Goal: Answer question/provide support: Share knowledge or assist other users

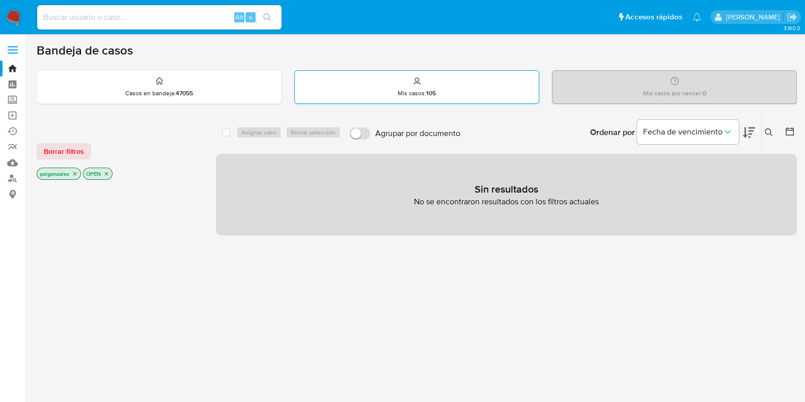
click at [420, 77] on icon at bounding box center [417, 81] width 8 height 8
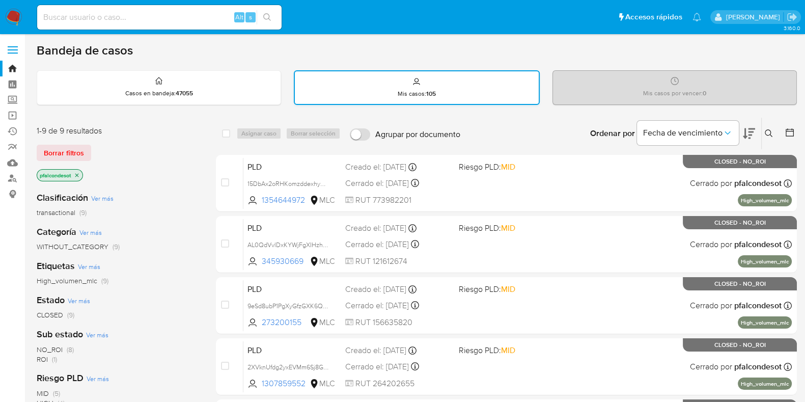
click at [432, 88] on div "Mis casos : 105" at bounding box center [416, 87] width 243 height 33
click at [77, 175] on icon "close-filter" at bounding box center [77, 175] width 6 height 6
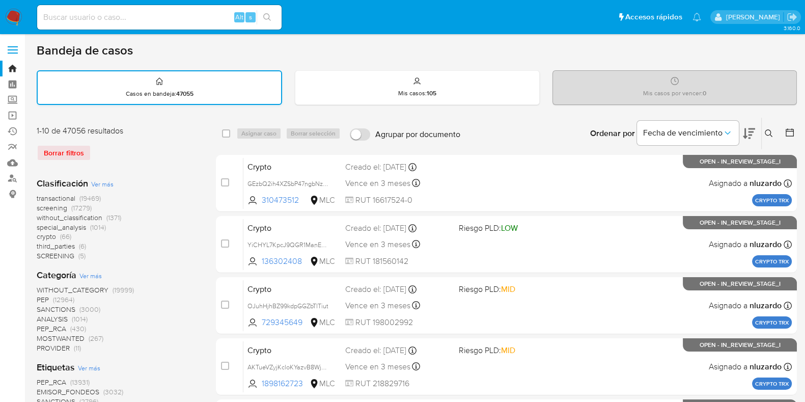
click at [135, 85] on div "Casos en bandeja : 47055" at bounding box center [159, 87] width 243 height 33
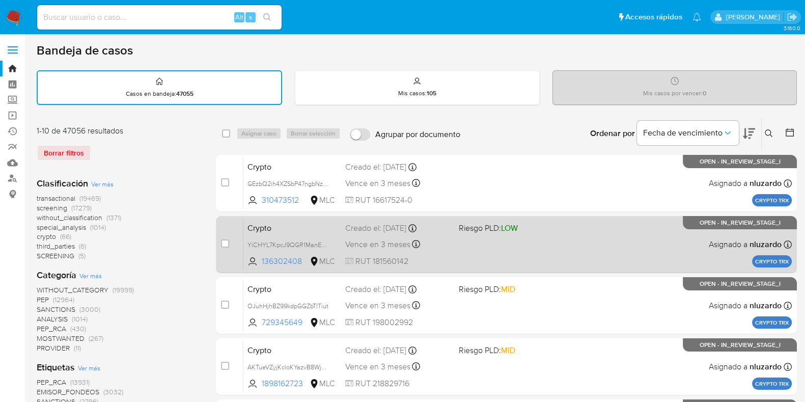
click at [427, 254] on div "Crypto YiCHYL7KpcJ9QGR1ManEyLIa 136302408 MLC Riesgo PLD: LOW Creado el: 17/09/…" at bounding box center [517, 243] width 549 height 51
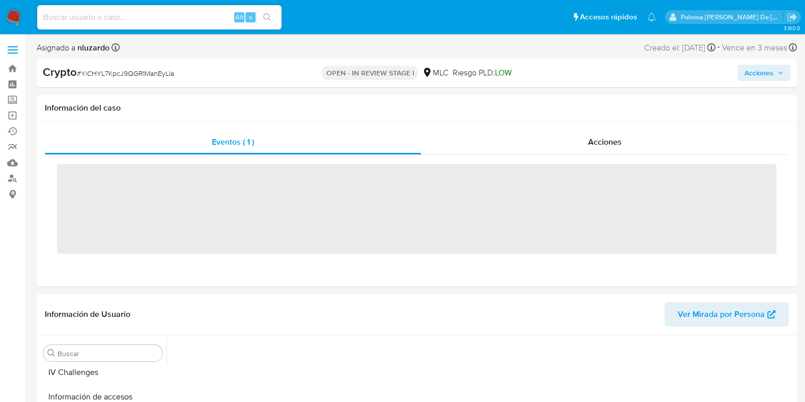
scroll to position [430, 0]
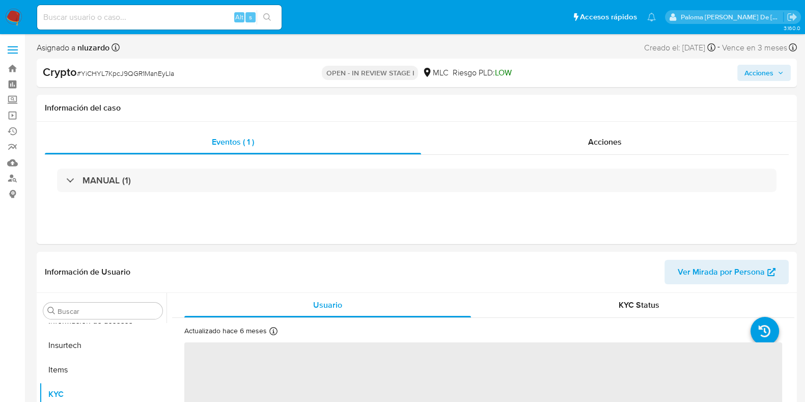
select select "10"
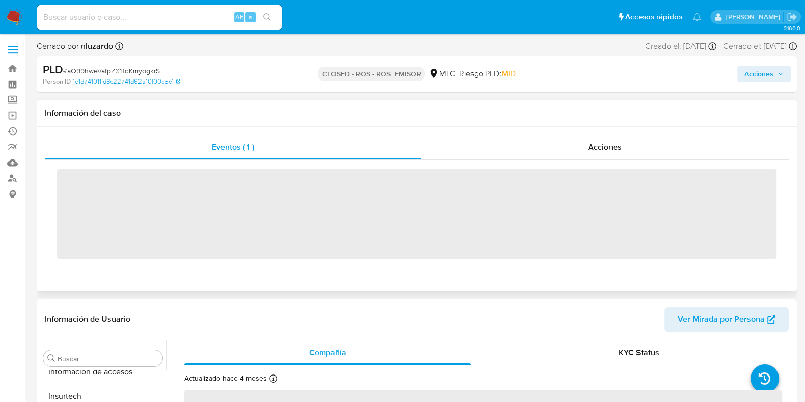
scroll to position [430, 0]
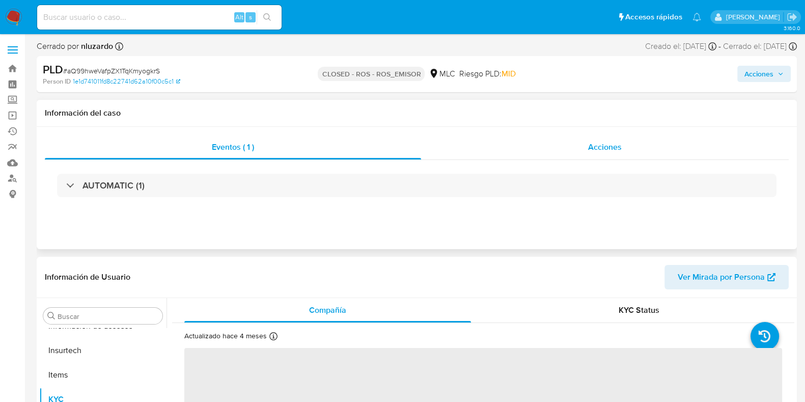
select select "10"
click at [626, 144] on div "Acciones" at bounding box center [605, 147] width 368 height 24
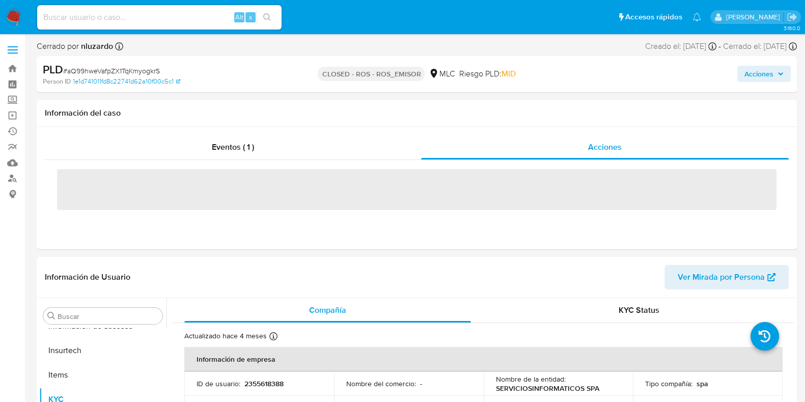
scroll to position [63, 0]
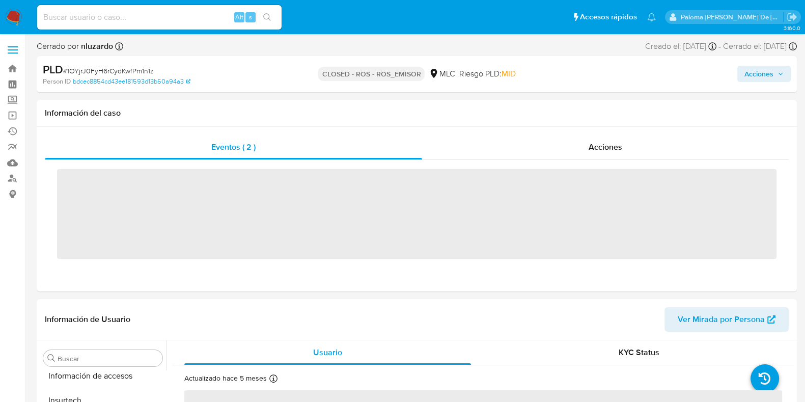
scroll to position [430, 0]
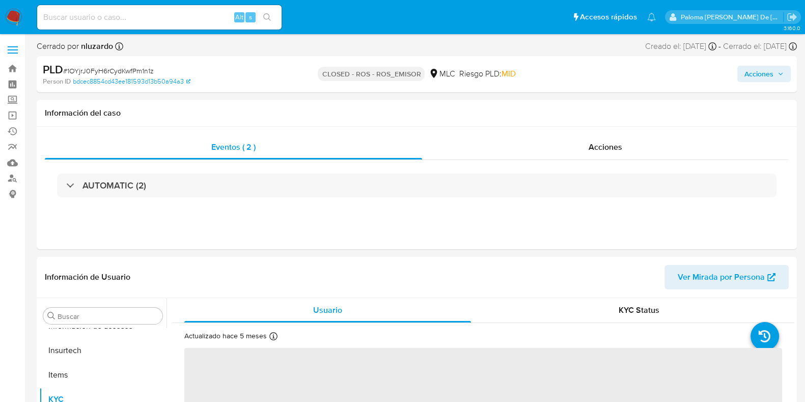
select select "10"
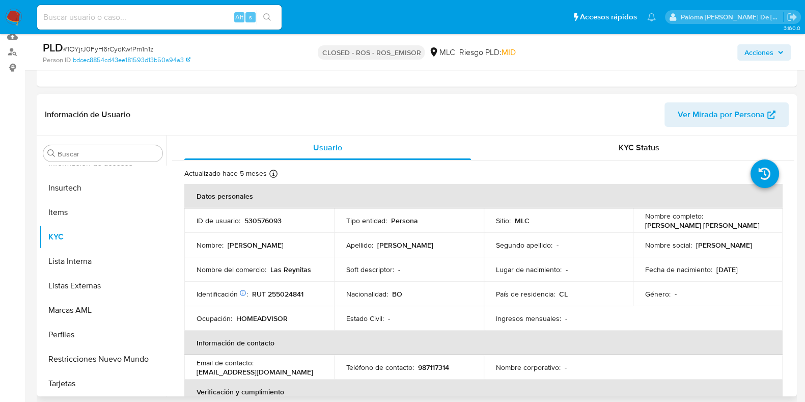
scroll to position [127, 0]
drag, startPoint x: 730, startPoint y: 225, endPoint x: 643, endPoint y: 224, distance: 87.1
click at [645, 224] on div "Nombre completo : Fanny Elizett Taboada Vaca" at bounding box center [707, 220] width 125 height 18
copy p "[PERSON_NAME] [PERSON_NAME]"
drag, startPoint x: 311, startPoint y: 290, endPoint x: 268, endPoint y: 292, distance: 42.3
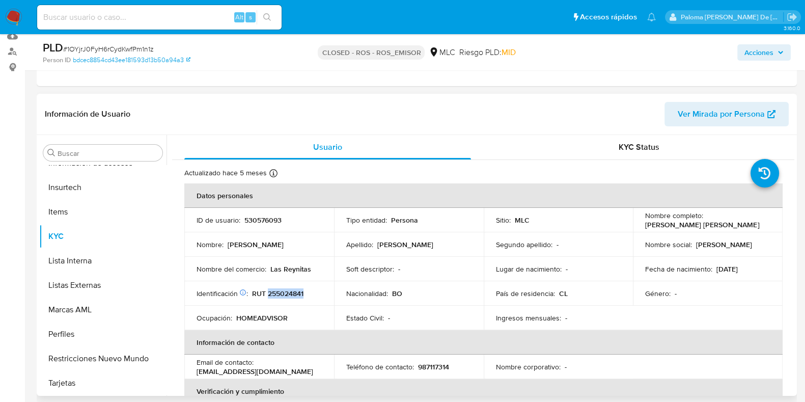
click at [268, 292] on div "Identificación Nº de serie: 603045079 : RUT 255024841" at bounding box center [259, 293] width 125 height 9
copy p "255024841"
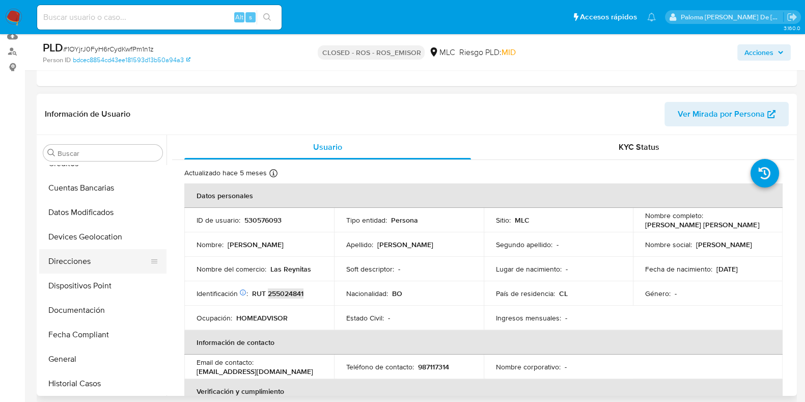
scroll to position [48, 0]
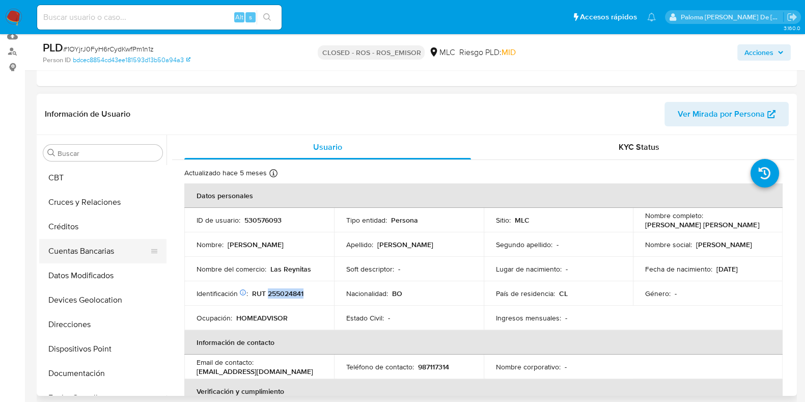
click at [82, 249] on button "Cuentas Bancarias" at bounding box center [98, 251] width 119 height 24
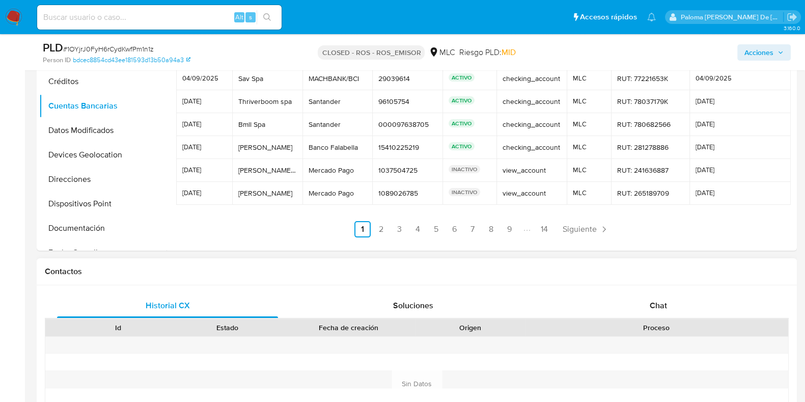
scroll to position [318, 0]
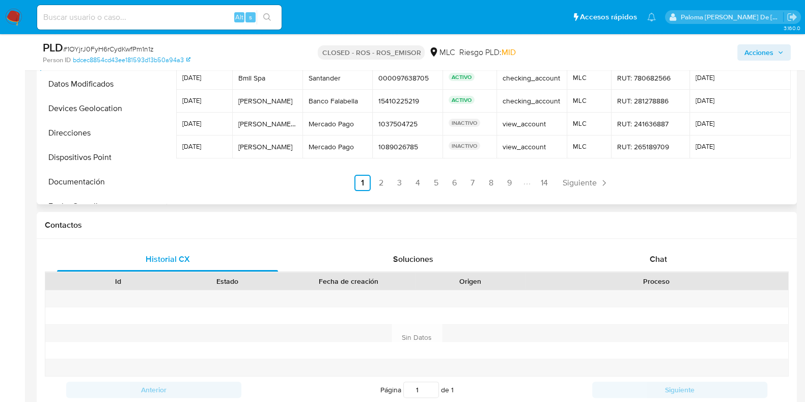
drag, startPoint x: 188, startPoint y: 92, endPoint x: 732, endPoint y: 149, distance: 546.4
click at [732, 149] on table "Fecha Titular Banco Número Estado Tipo Sitio Identificación Última modificación…" at bounding box center [483, 31] width 615 height 255
click at [382, 181] on link "2" at bounding box center [381, 183] width 16 height 16
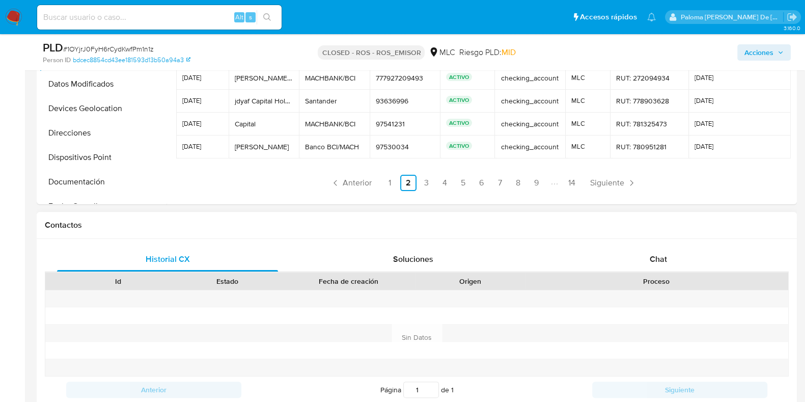
click at [416, 216] on div "Contactos" at bounding box center [417, 225] width 760 height 27
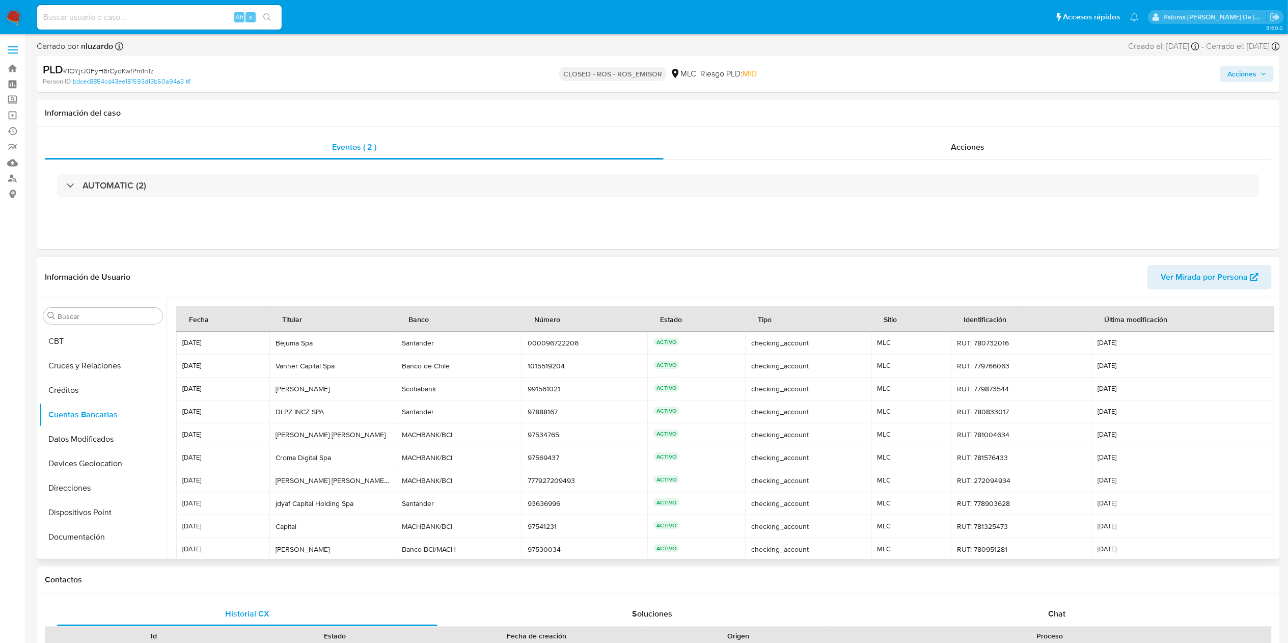
scroll to position [48, 0]
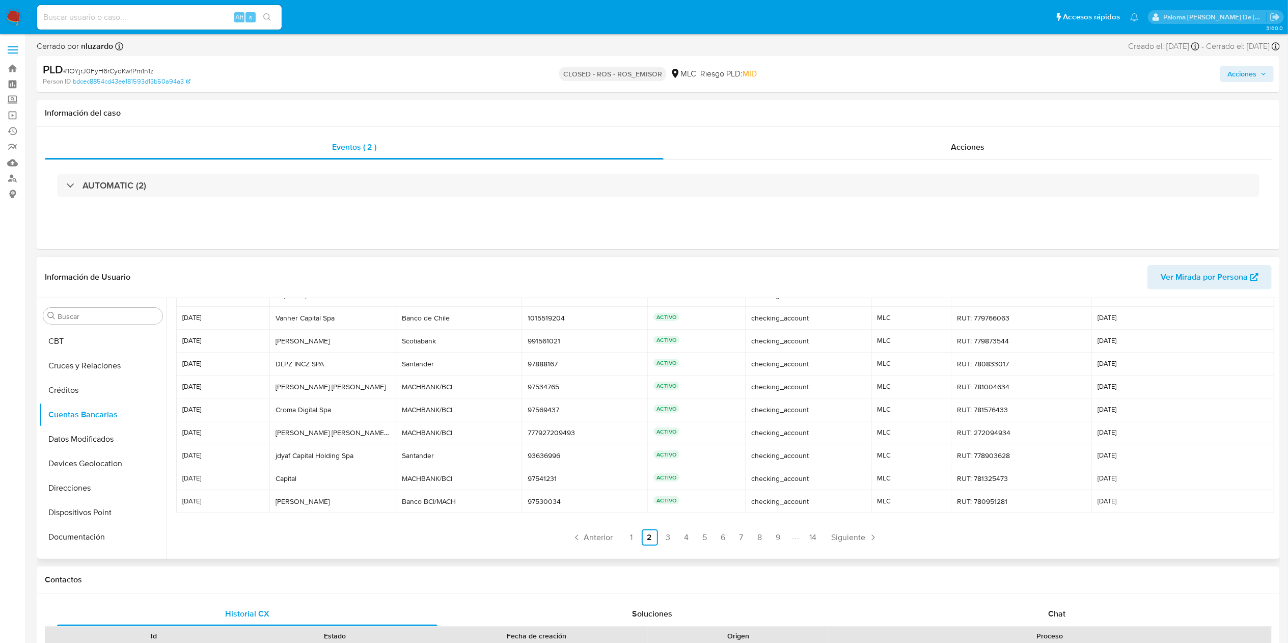
click at [814, 280] on span "Ver Mirada por Persona" at bounding box center [1204, 277] width 87 height 24
drag, startPoint x: 182, startPoint y: 344, endPoint x: 1165, endPoint y: 505, distance: 996.4
click at [814, 401] on tbody "12/08/2025 Bejuma Spa Bejuma Spa Santander Santander 000096722206 000096722206 …" at bounding box center [725, 398] width 1098 height 229
click at [664, 401] on link "3" at bounding box center [668, 537] width 16 height 16
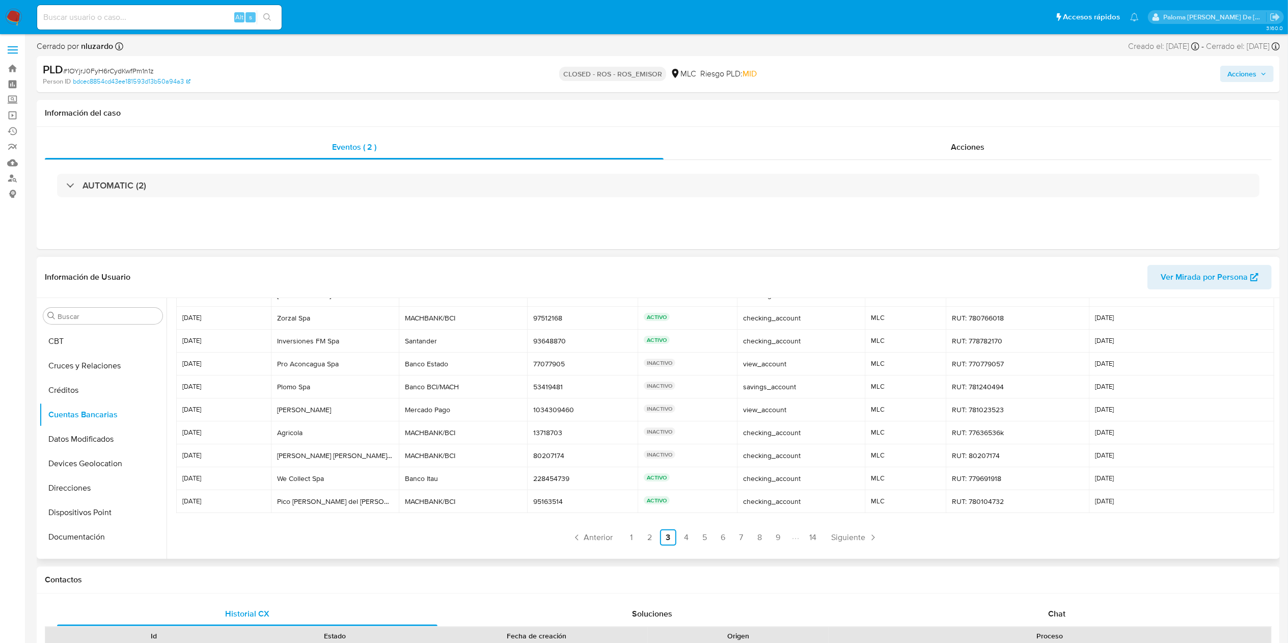
click at [386, 270] on header "Información de Usuario Ver Mirada por Persona" at bounding box center [658, 277] width 1227 height 24
drag, startPoint x: 182, startPoint y: 344, endPoint x: 1139, endPoint y: 503, distance: 970.1
click at [814, 401] on tbody "17/07/2025 Vivea Fefelov Vivea Fefelov Santander Santander 94905257 94905257 AC…" at bounding box center [725, 398] width 1098 height 229
click at [814, 401] on span "Siguiente" at bounding box center [849, 537] width 34 height 8
click at [814, 274] on header "Información de Usuario Ver Mirada por Persona" at bounding box center [658, 277] width 1227 height 24
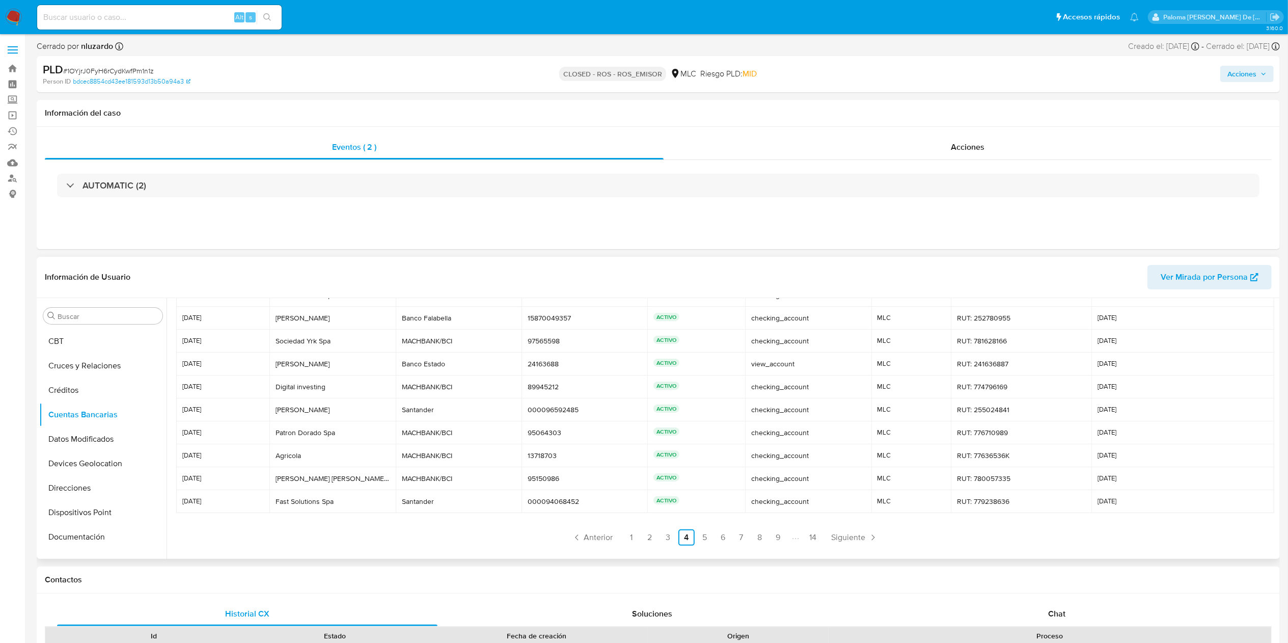
drag, startPoint x: 188, startPoint y: 319, endPoint x: 1136, endPoint y: 501, distance: 965.2
click at [814, 401] on table "Fecha Titular Banco Número Estado Tipo Sitio Identificación Última modificación…" at bounding box center [725, 385] width 1098 height 255
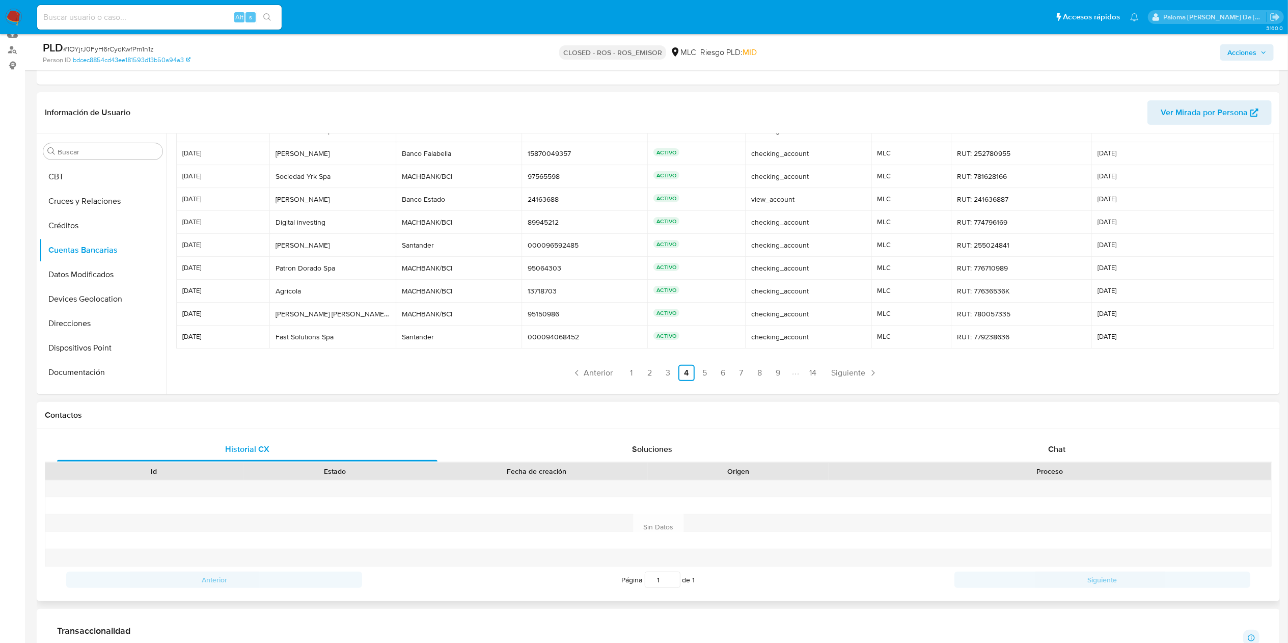
scroll to position [102, 0]
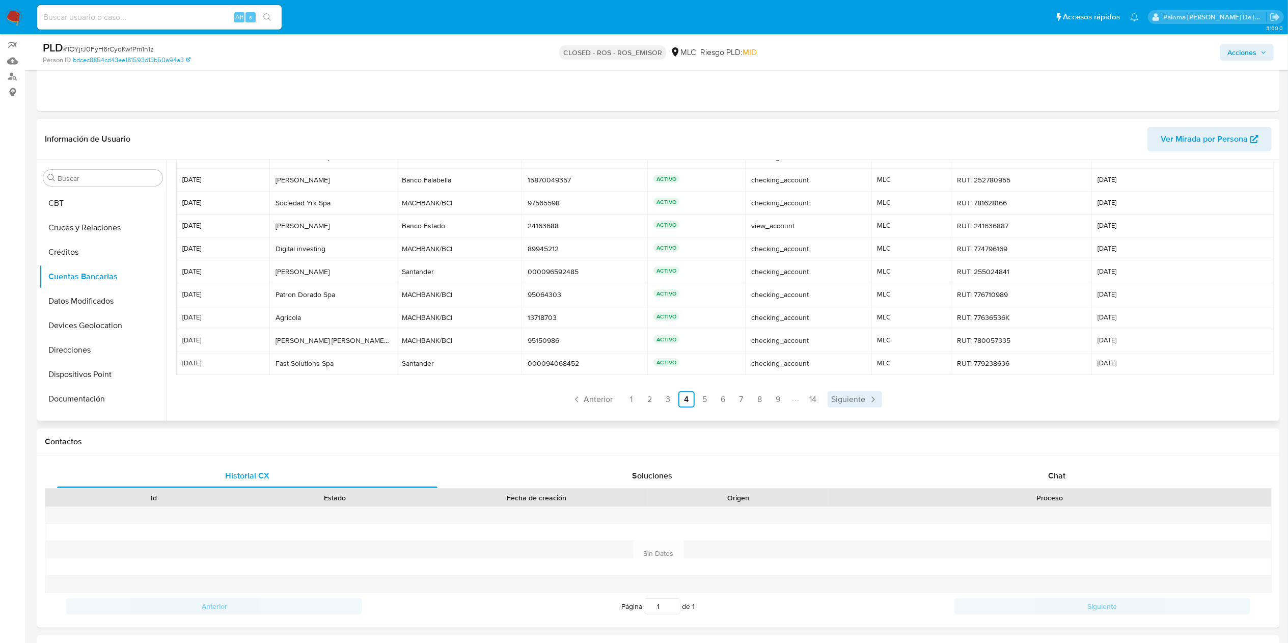
click at [814, 396] on span "Siguiente" at bounding box center [849, 399] width 34 height 8
click at [790, 142] on header "Información de Usuario Ver Mirada por Persona" at bounding box center [658, 139] width 1227 height 24
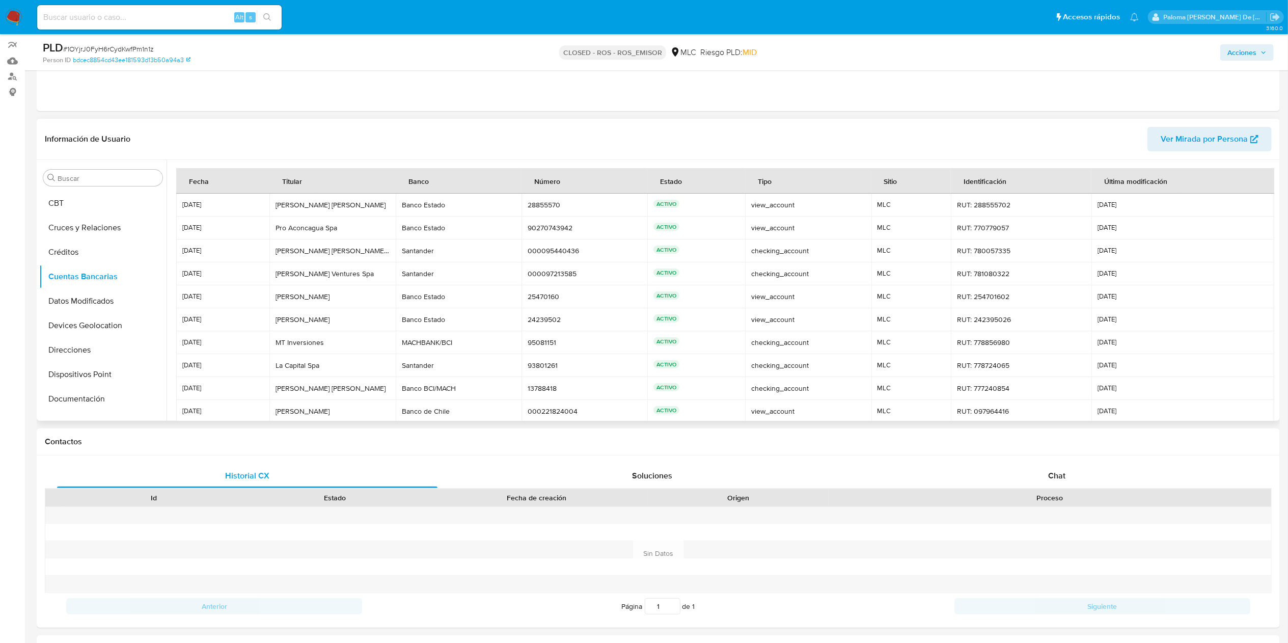
scroll to position [47, 0]
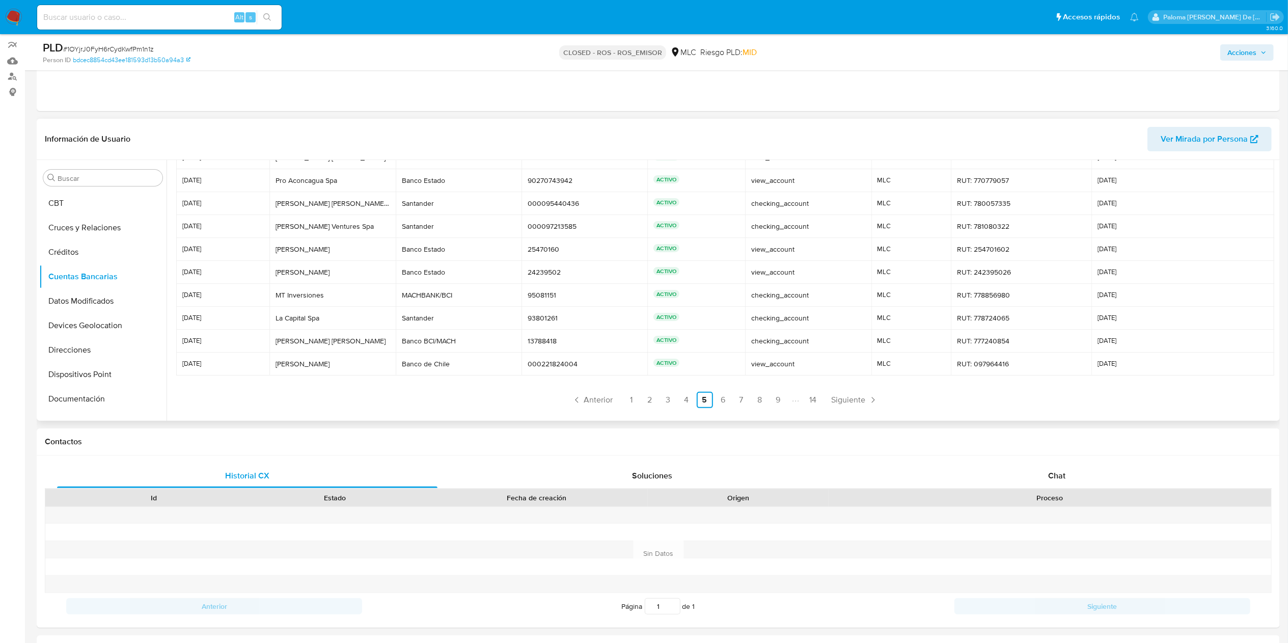
drag, startPoint x: 180, startPoint y: 207, endPoint x: 1137, endPoint y: 364, distance: 969.8
click at [814, 364] on tbody "14/06/2025 David Rodriguez Justiniano David Rodriguez Justiniano Banco Estado B…" at bounding box center [725, 260] width 1098 height 229
click at [814, 210] on td "RUT: 780057335 RUT: 780057335" at bounding box center [1021, 203] width 141 height 23
click at [814, 399] on span "Siguiente" at bounding box center [849, 400] width 34 height 8
drag, startPoint x: 182, startPoint y: 204, endPoint x: 1150, endPoint y: 364, distance: 981.3
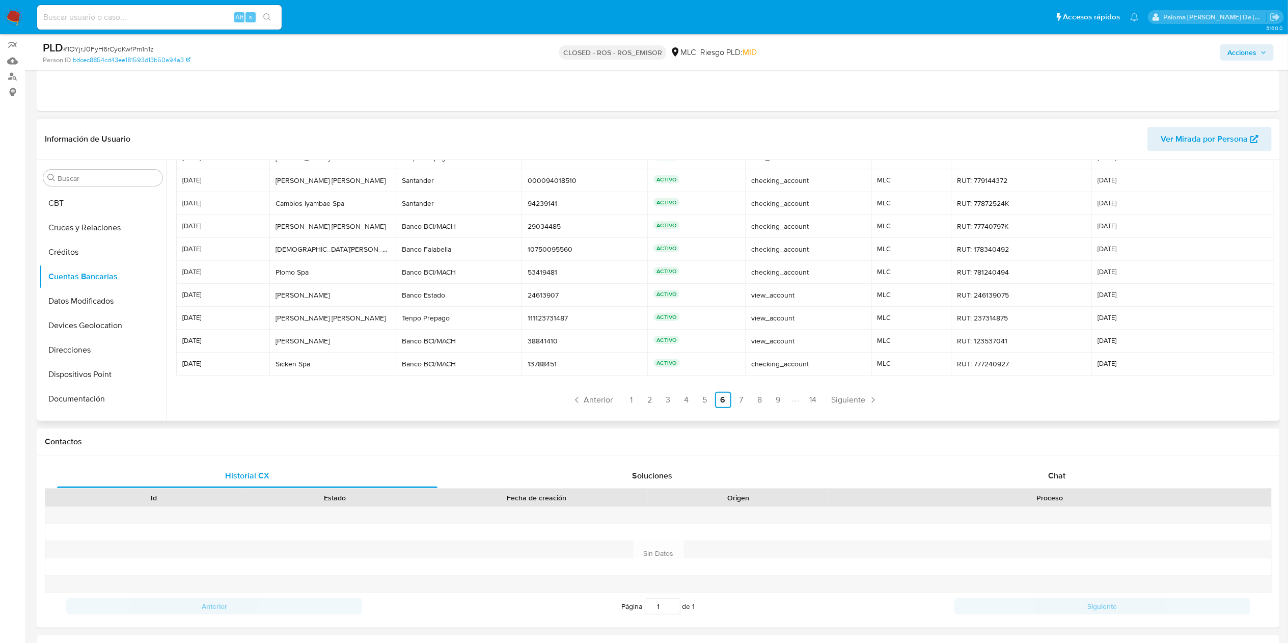
click at [814, 364] on tbody "02/06/2025 Blanca Padilla Blanca Padilla Tenpo Prepago Tenpo Prepago 1111275404…" at bounding box center [725, 260] width 1098 height 229
click at [814, 396] on span "Siguiente" at bounding box center [849, 400] width 34 height 8
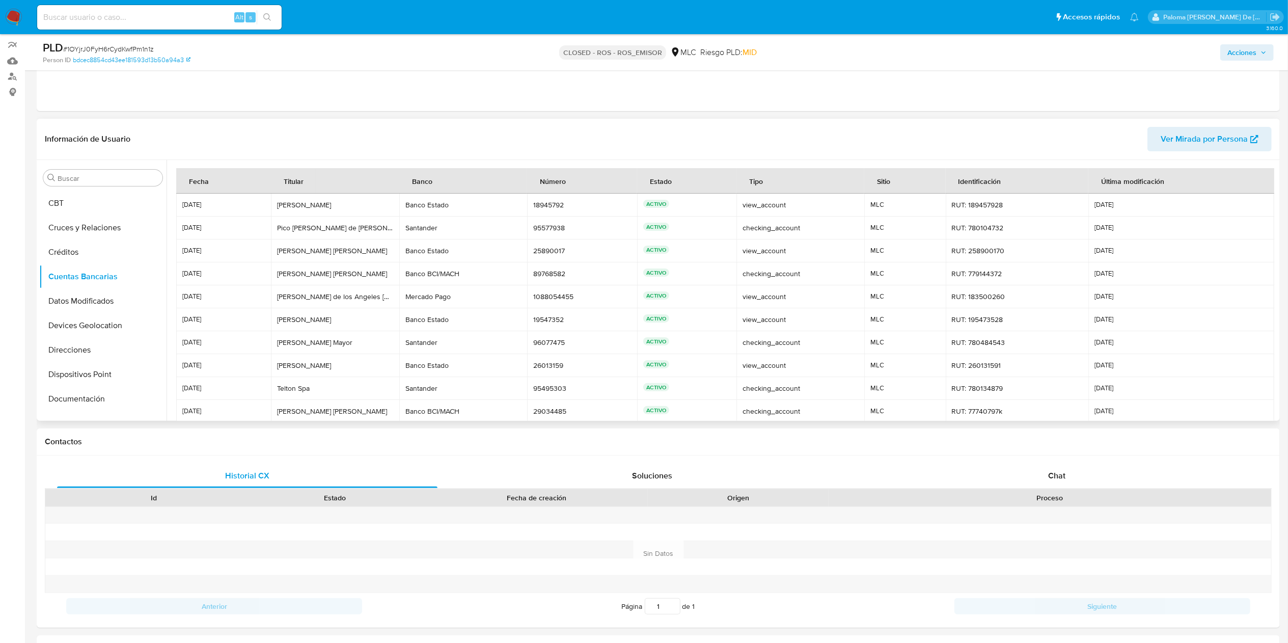
click at [516, 138] on header "Información de Usuario Ver Mirada por Persona" at bounding box center [658, 139] width 1227 height 24
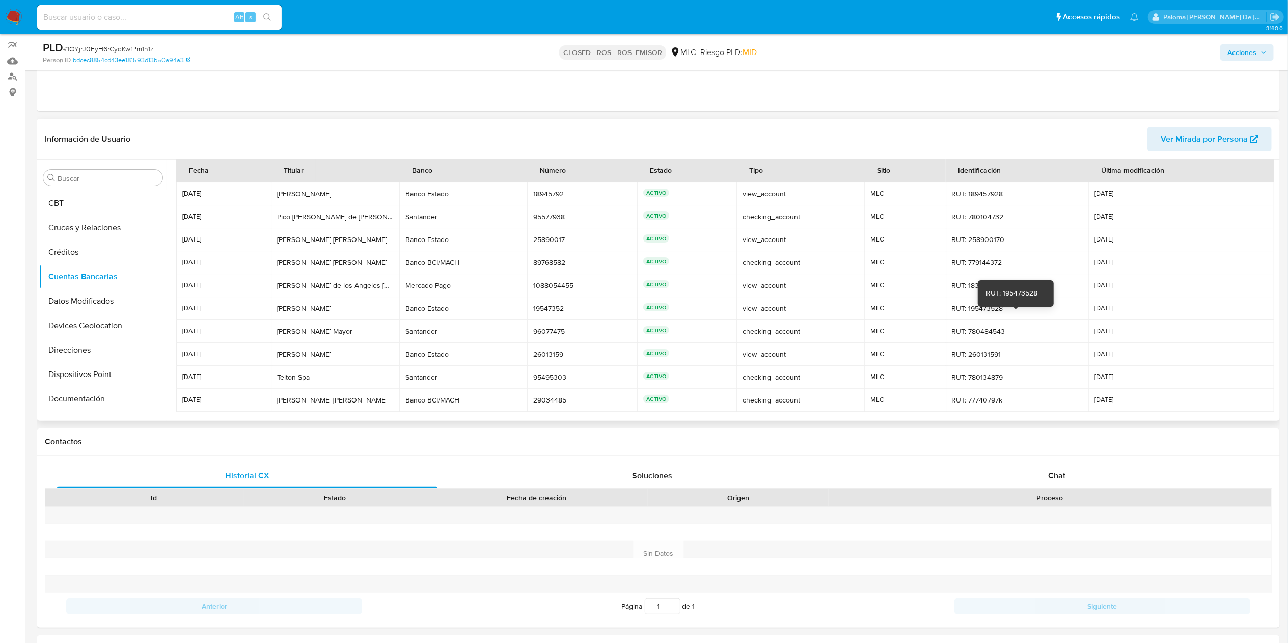
scroll to position [47, 0]
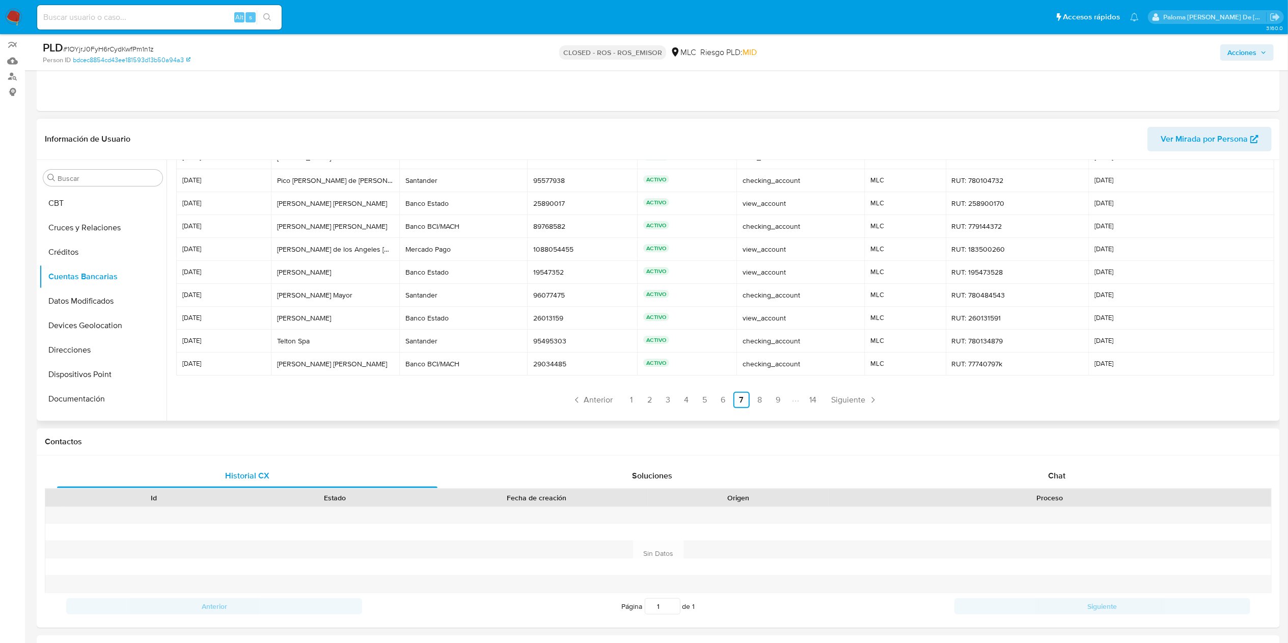
drag, startPoint x: 181, startPoint y: 203, endPoint x: 1149, endPoint y: 361, distance: 980.5
click at [814, 361] on tbody "06/04/2025 Guisela Yazmin Rosas Guisela Yazmin Rosas Banco Estado Banco Estado …" at bounding box center [725, 260] width 1098 height 229
click at [814, 398] on link "Siguiente" at bounding box center [855, 400] width 54 height 16
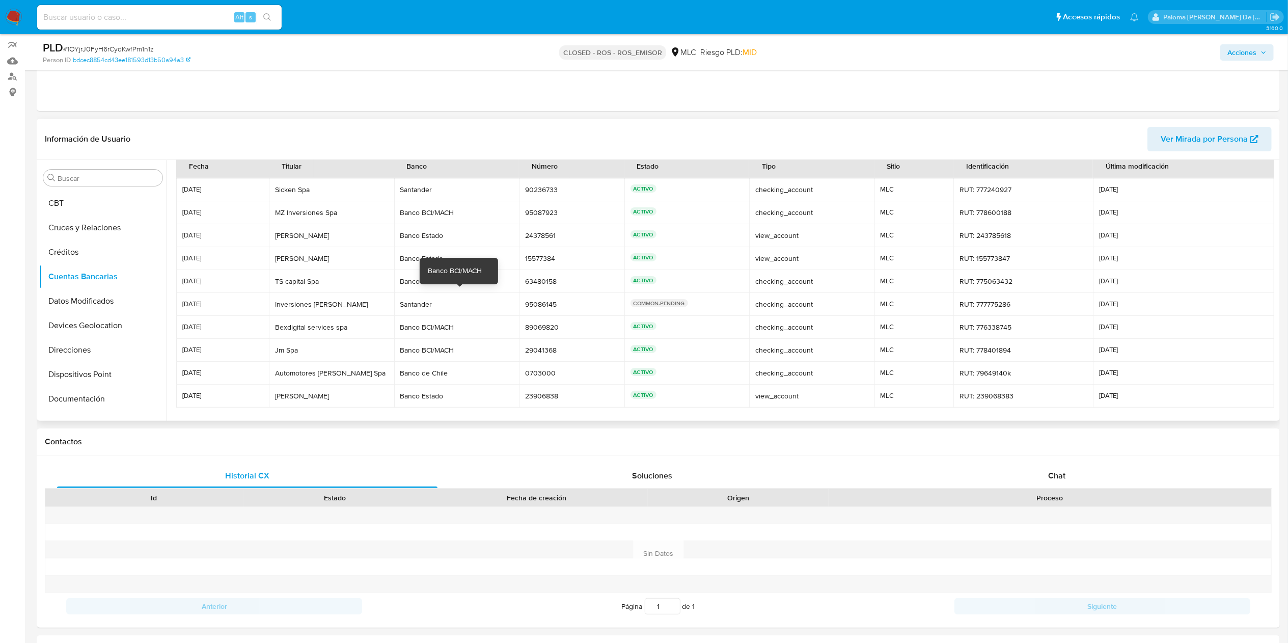
scroll to position [0, 0]
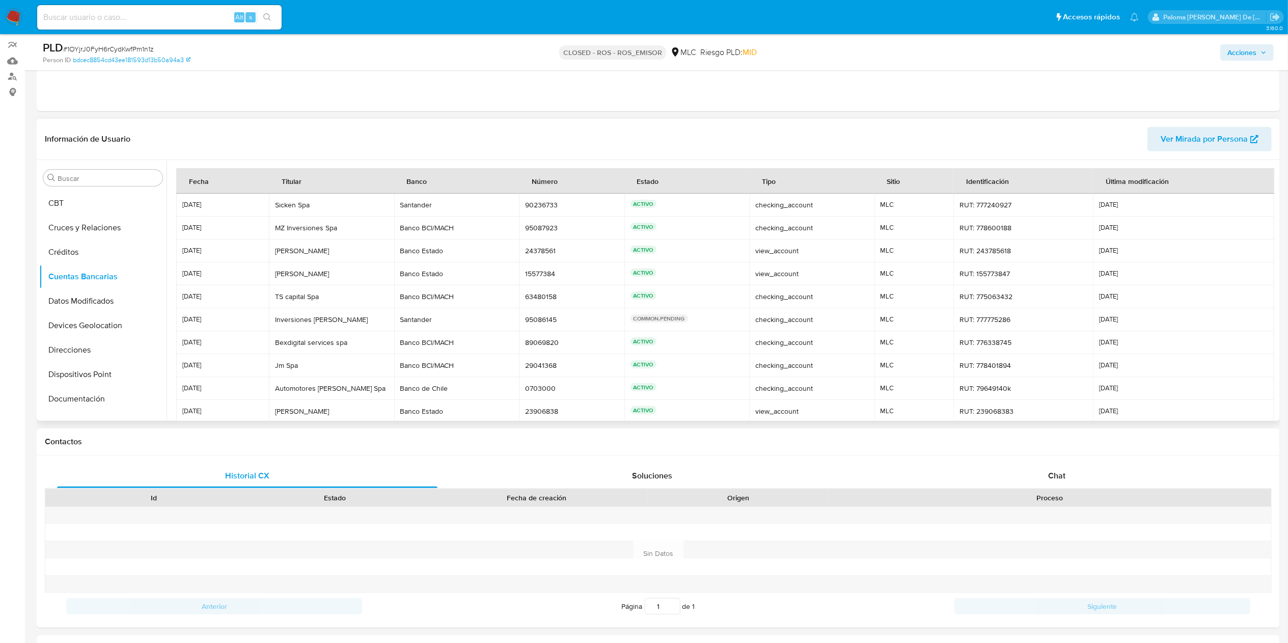
click at [467, 144] on header "Información de Usuario Ver Mirada por Persona" at bounding box center [658, 139] width 1227 height 24
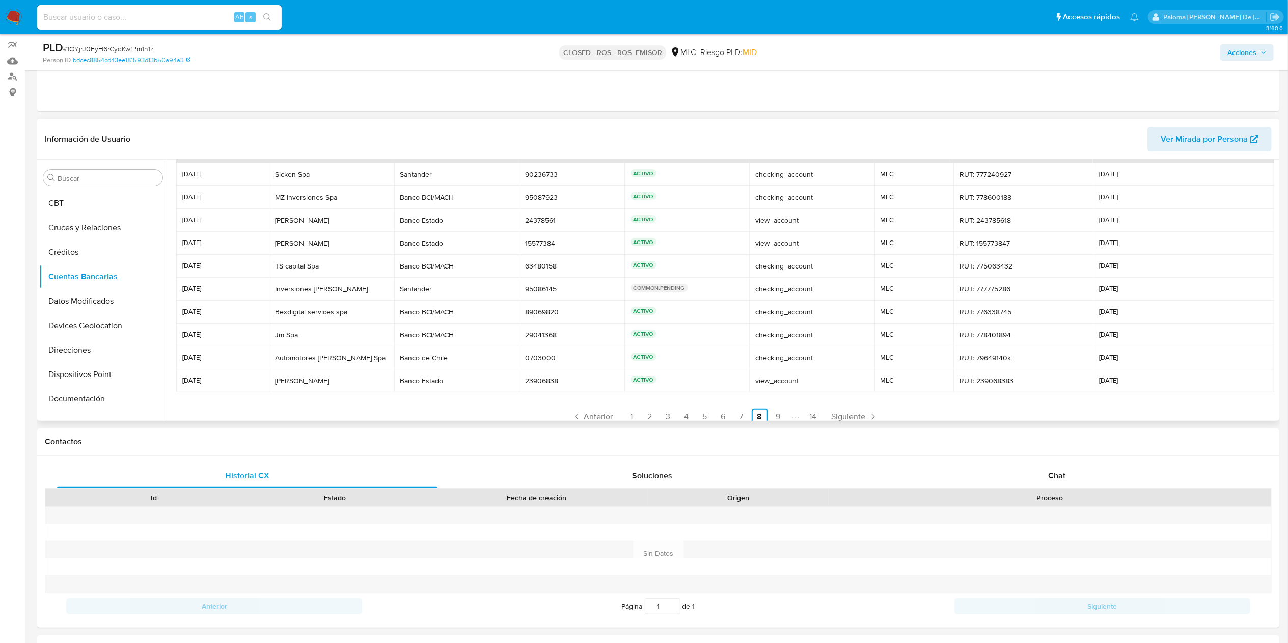
scroll to position [47, 0]
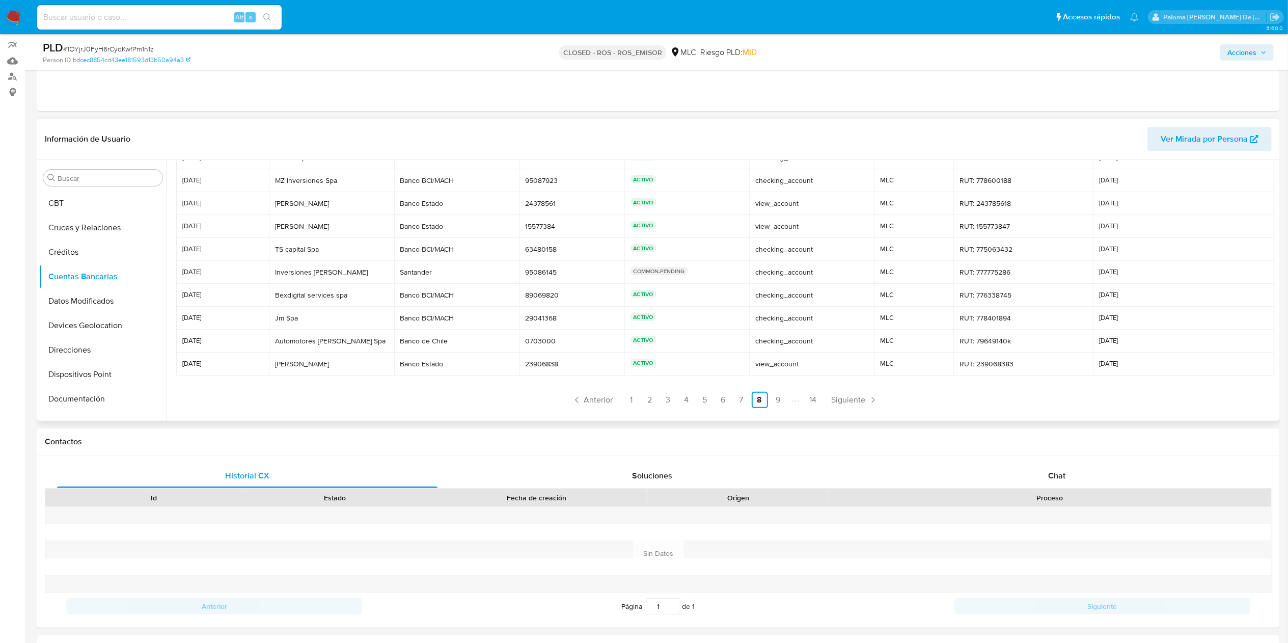
drag, startPoint x: 179, startPoint y: 205, endPoint x: 1133, endPoint y: 355, distance: 965.7
click at [814, 355] on tbody "07/03/2025 Sicken Spa Sicken Spa Santander Santander 90236733 90236733 ACTIVO c…" at bounding box center [725, 260] width 1098 height 229
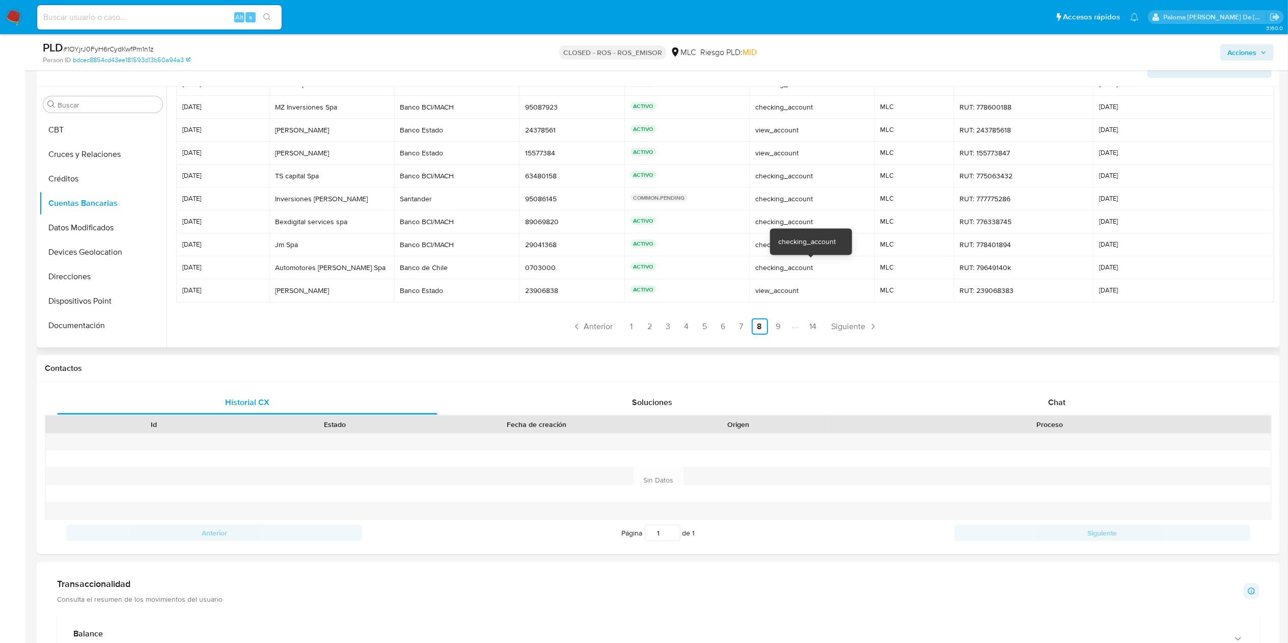
scroll to position [102, 0]
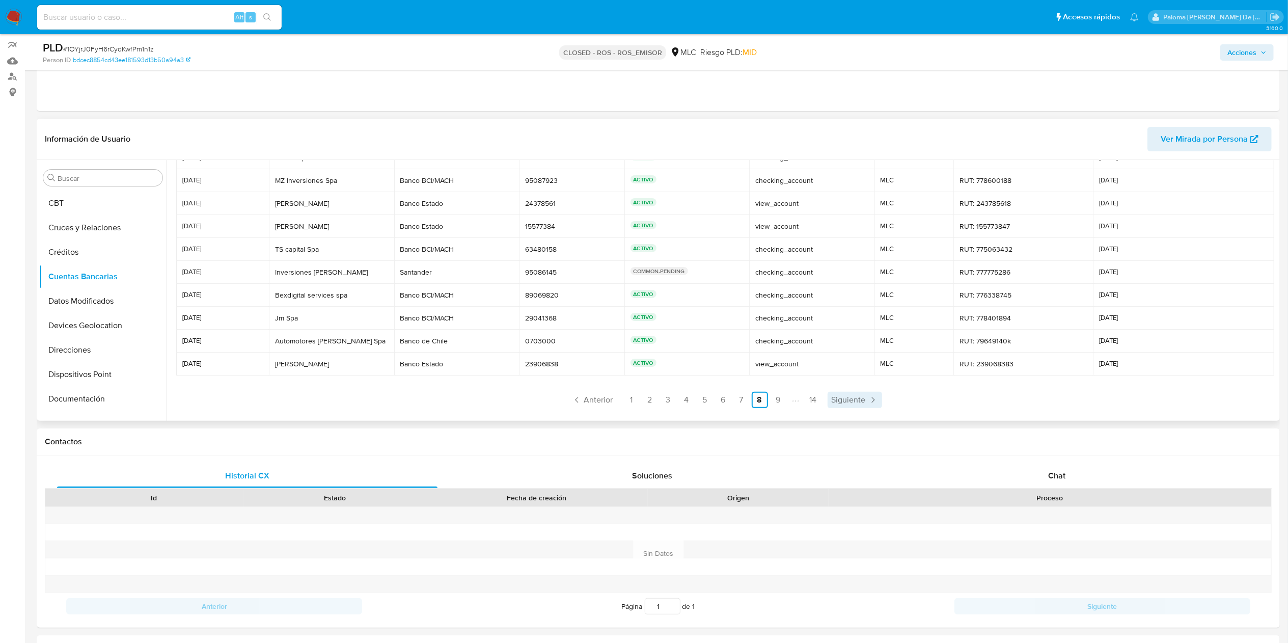
click at [814, 396] on span "Siguiente" at bounding box center [849, 400] width 34 height 8
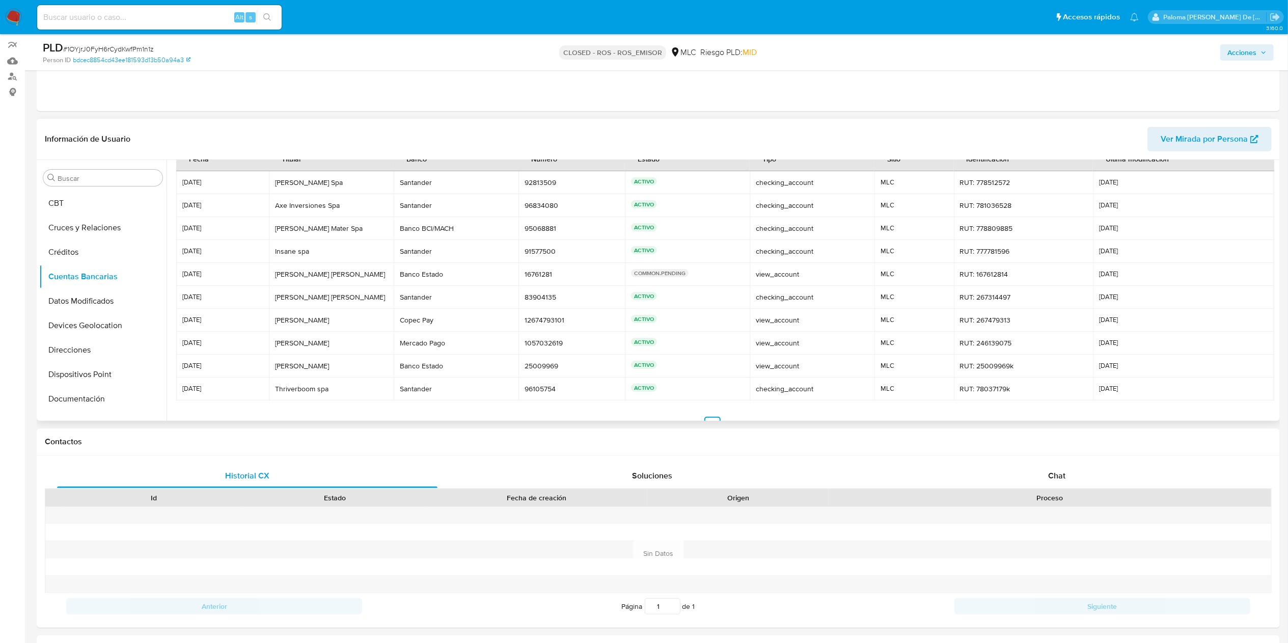
scroll to position [0, 0]
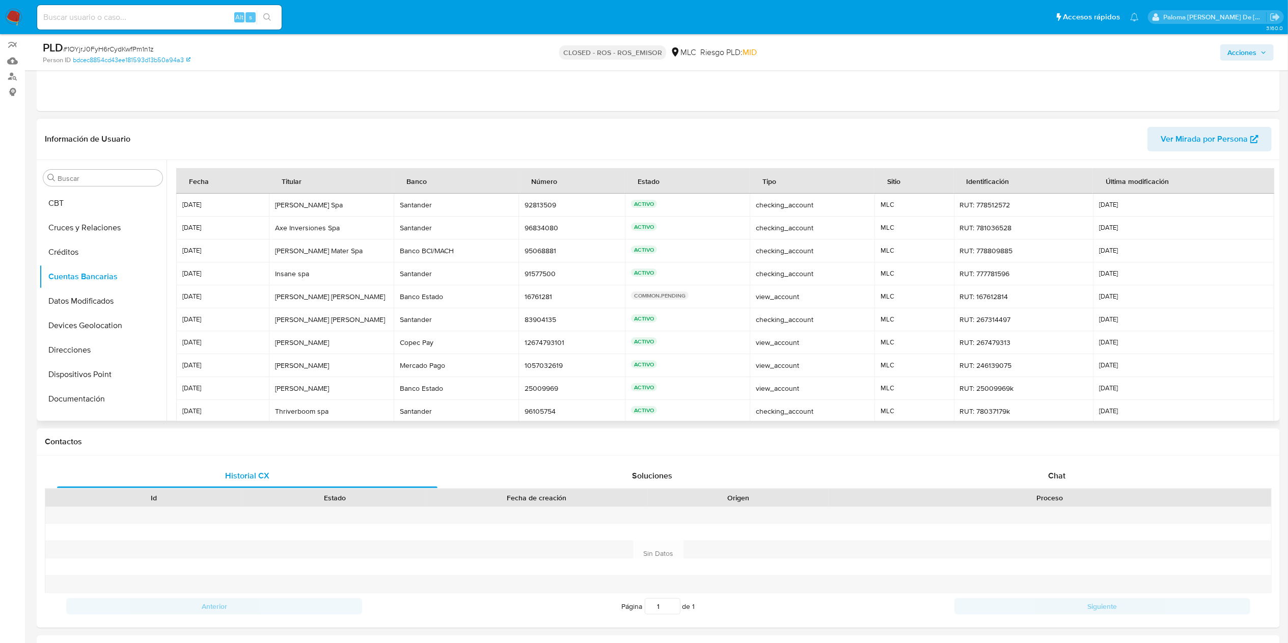
click at [352, 142] on header "Información de Usuario Ver Mirada por Persona" at bounding box center [658, 139] width 1227 height 24
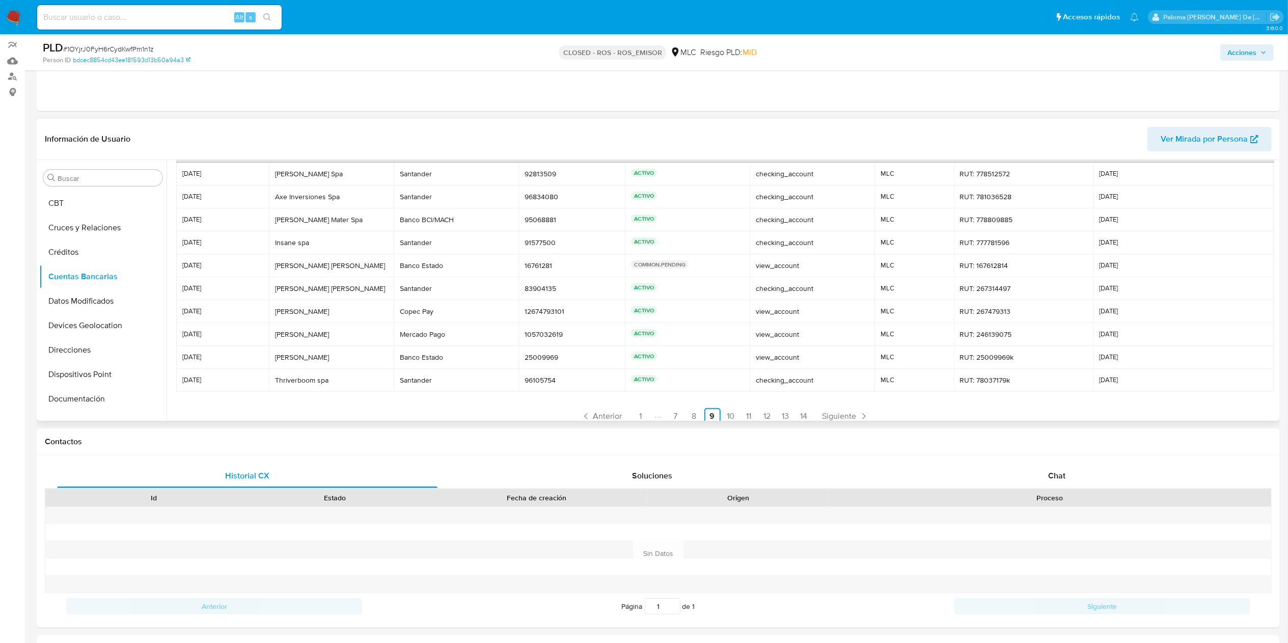
scroll to position [47, 0]
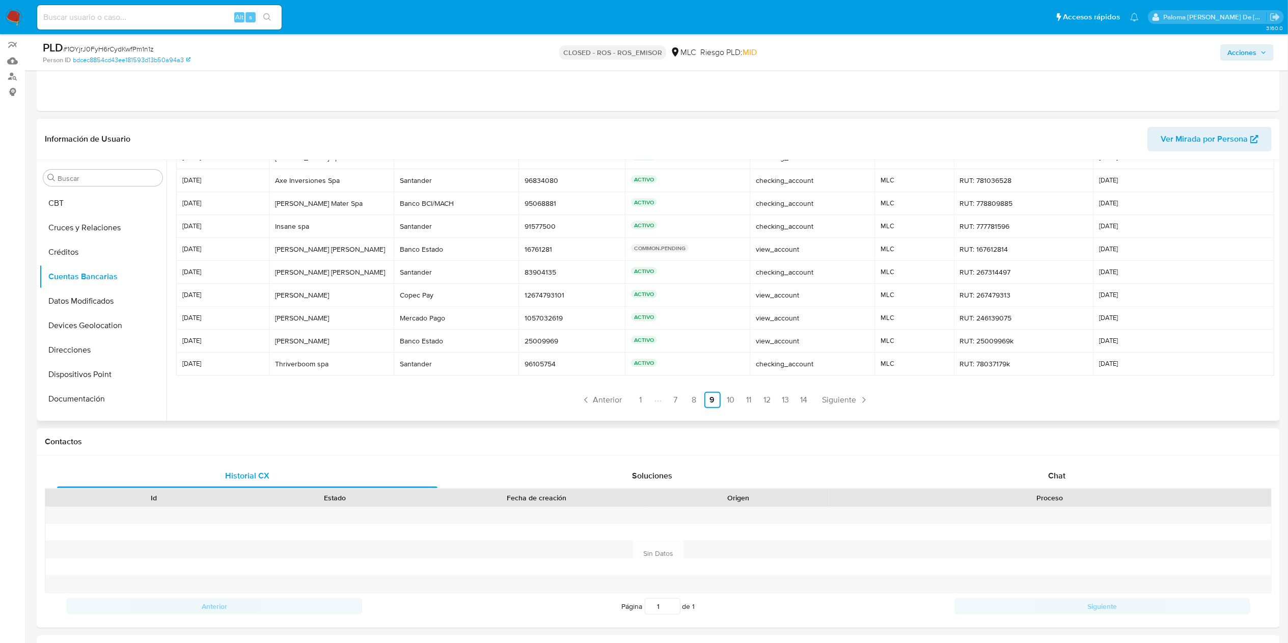
drag, startPoint x: 182, startPoint y: 207, endPoint x: 1137, endPoint y: 358, distance: 966.8
click at [814, 358] on tbody "24/02/2025 Rex Spa Rex Spa Santander Santander 92813509 92813509 ACTIVO checkin…" at bounding box center [725, 260] width 1098 height 229
click at [814, 401] on icon "Paginación" at bounding box center [864, 400] width 10 height 10
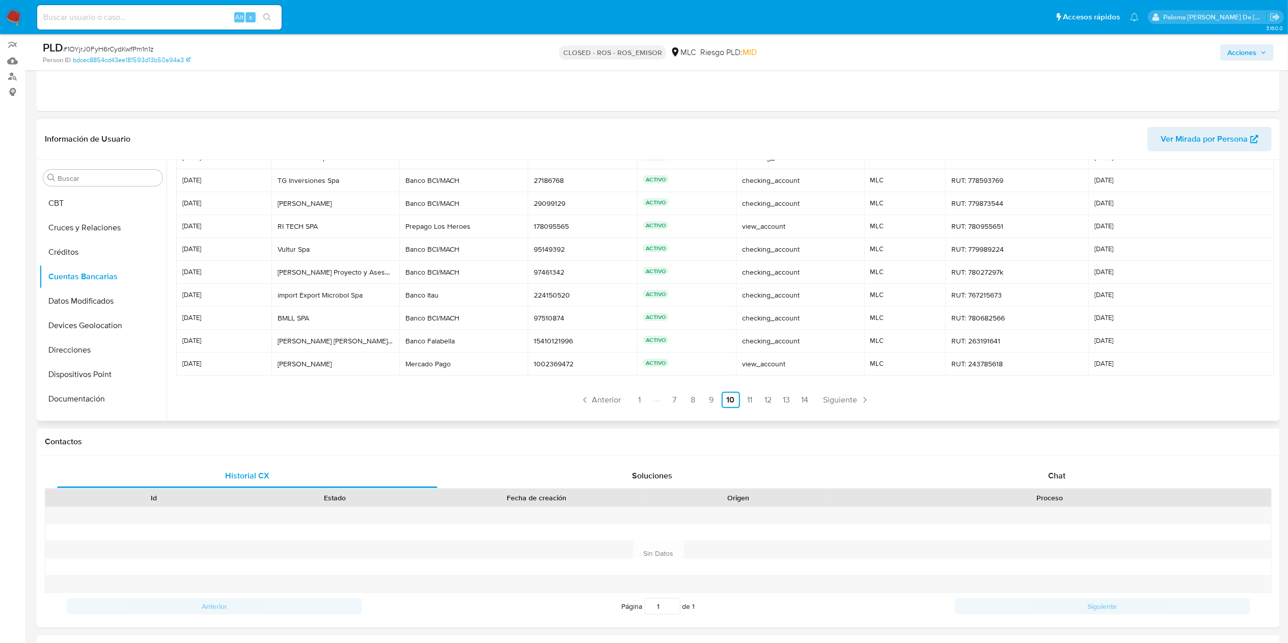
click at [498, 401] on ul "Anterior 1 7 8 9 10 11 12 13 14 Siguiente" at bounding box center [724, 400] width 1097 height 16
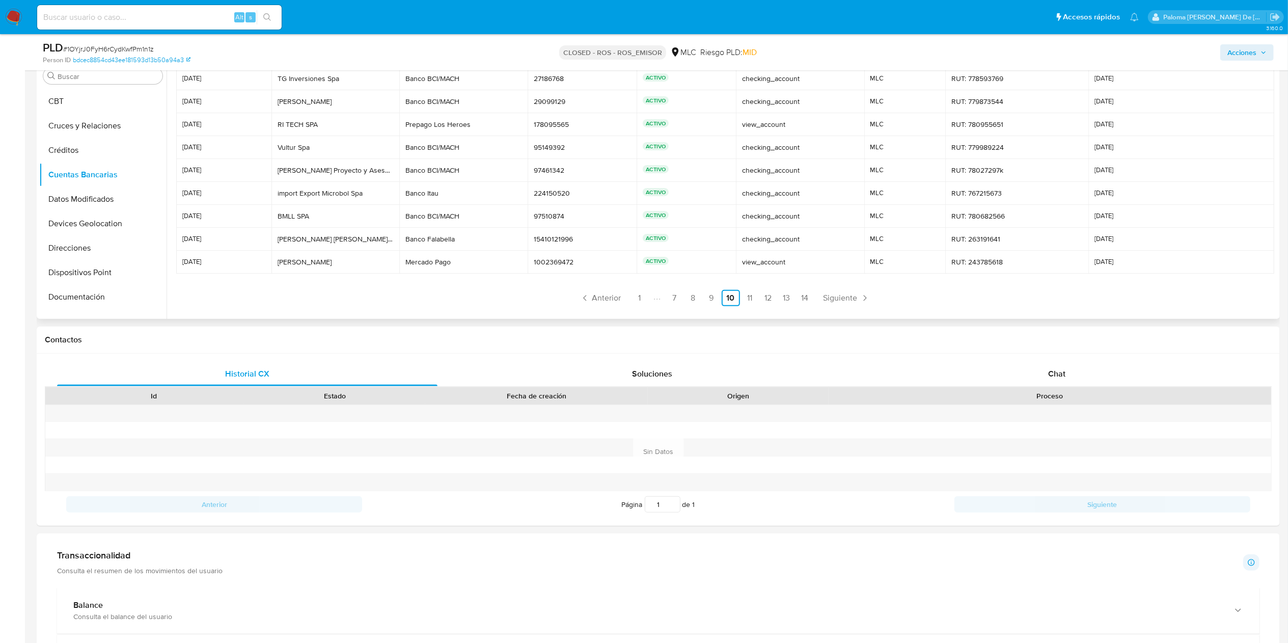
drag, startPoint x: 182, startPoint y: 103, endPoint x: 1135, endPoint y: 261, distance: 965.9
click at [814, 261] on tbody "15/02/2025 Coinmediato Spa Coinmediato Spa Banco Itau Banco Itau 228082833 2280…" at bounding box center [725, 158] width 1098 height 229
click at [752, 297] on link "11" at bounding box center [750, 298] width 16 height 16
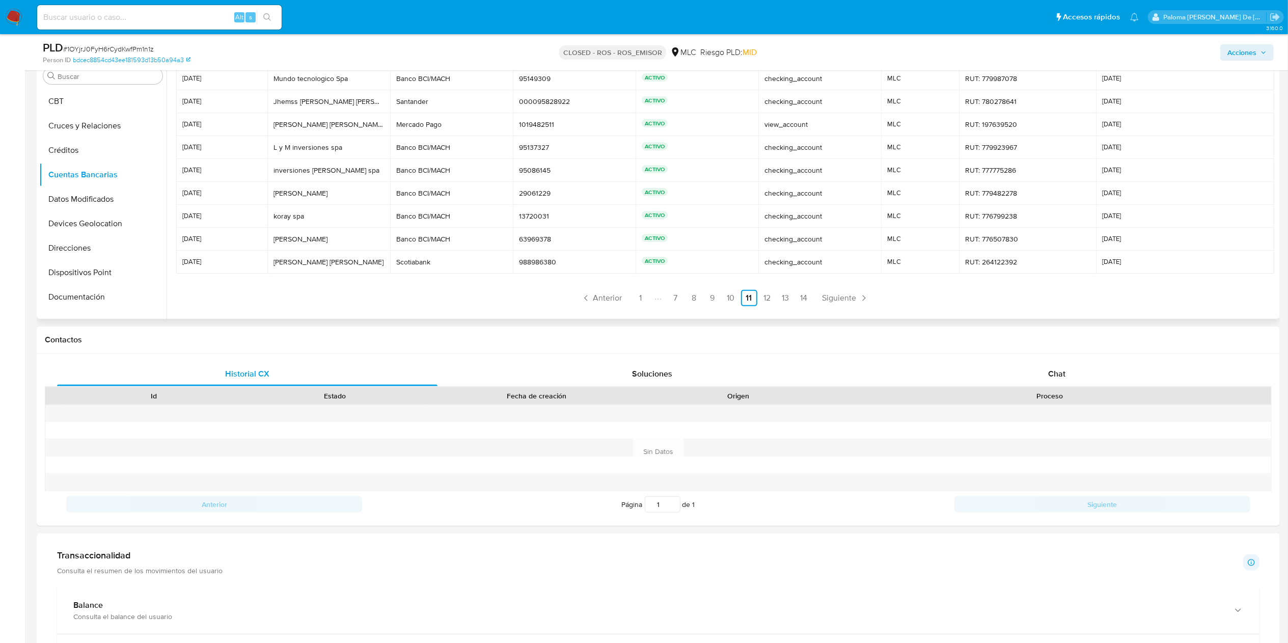
click at [814, 299] on ul "Anterior 1 7 8 9 10 11 12 13 14 Siguiente" at bounding box center [724, 298] width 1097 height 16
drag, startPoint x: 181, startPoint y: 103, endPoint x: 1153, endPoint y: 262, distance: 984.7
click at [814, 262] on tbody "06/02/2025 Hugo Rodriguez Zamoira Hugo Rodriguez Zamoira Tenpo Prepago Tenpo Pr…" at bounding box center [725, 158] width 1098 height 229
click at [814, 297] on span "Siguiente" at bounding box center [840, 298] width 34 height 8
click at [814, 299] on ul "Anterior 1 7 8 9 10 11 12 13 14 Siguiente" at bounding box center [724, 298] width 1097 height 16
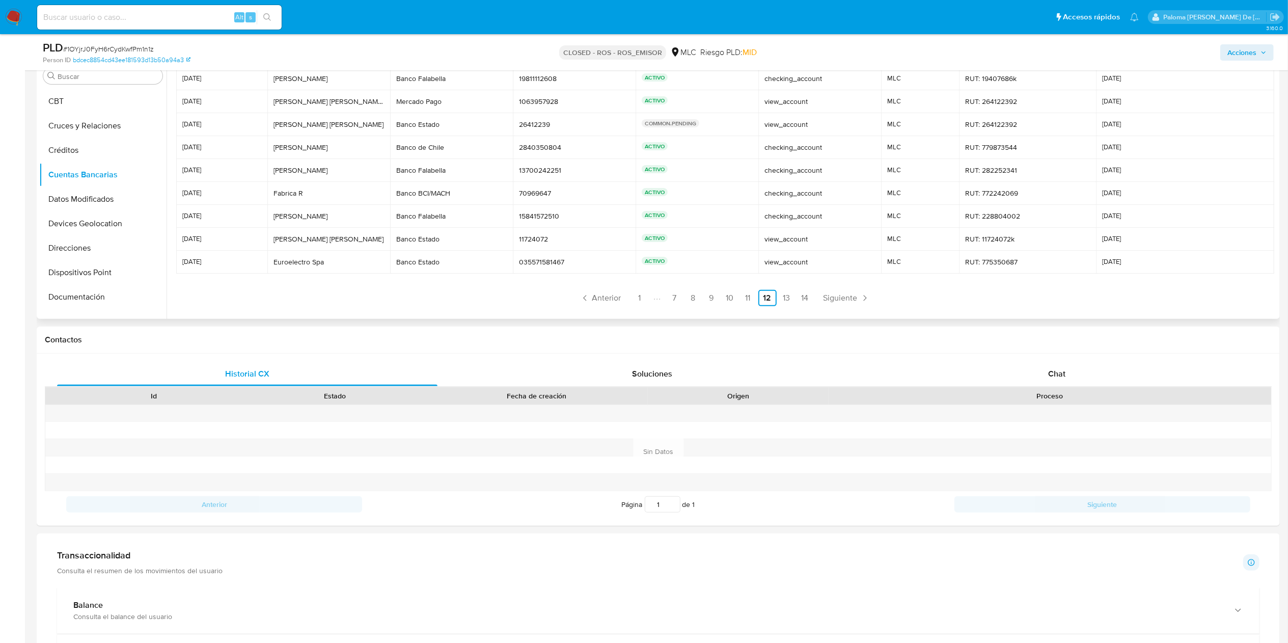
drag, startPoint x: 182, startPoint y: 106, endPoint x: 1133, endPoint y: 266, distance: 964.7
click at [814, 266] on tbody "31/01/2025 Envios Facilingo Spa Envios Facilingo Spa Santander Santander 000096…" at bounding box center [725, 158] width 1098 height 229
click at [814, 294] on span "Siguiente" at bounding box center [841, 298] width 34 height 8
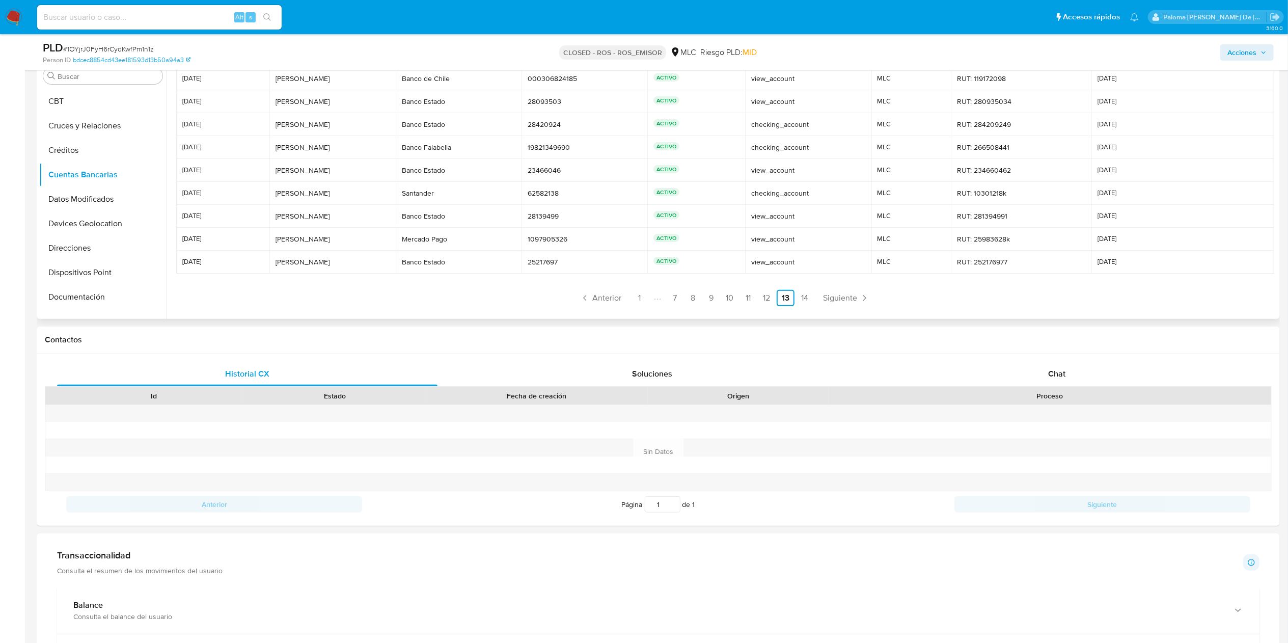
click at [481, 303] on ul "Anterior 1 7 8 9 10 11 12 13 14 Siguiente" at bounding box center [724, 298] width 1097 height 16
drag, startPoint x: 182, startPoint y: 104, endPoint x: 1133, endPoint y: 258, distance: 962.8
click at [814, 258] on tbody "14/01/2025 Jacqueline Viruez Jacqueline Viruez Santander Santander 000081889465…" at bounding box center [725, 158] width 1098 height 229
click at [814, 304] on ul "Anterior 1 7 8 9 10 11 12 13 14 Siguiente" at bounding box center [724, 298] width 1097 height 16
click at [814, 296] on span "Siguiente" at bounding box center [840, 298] width 34 height 8
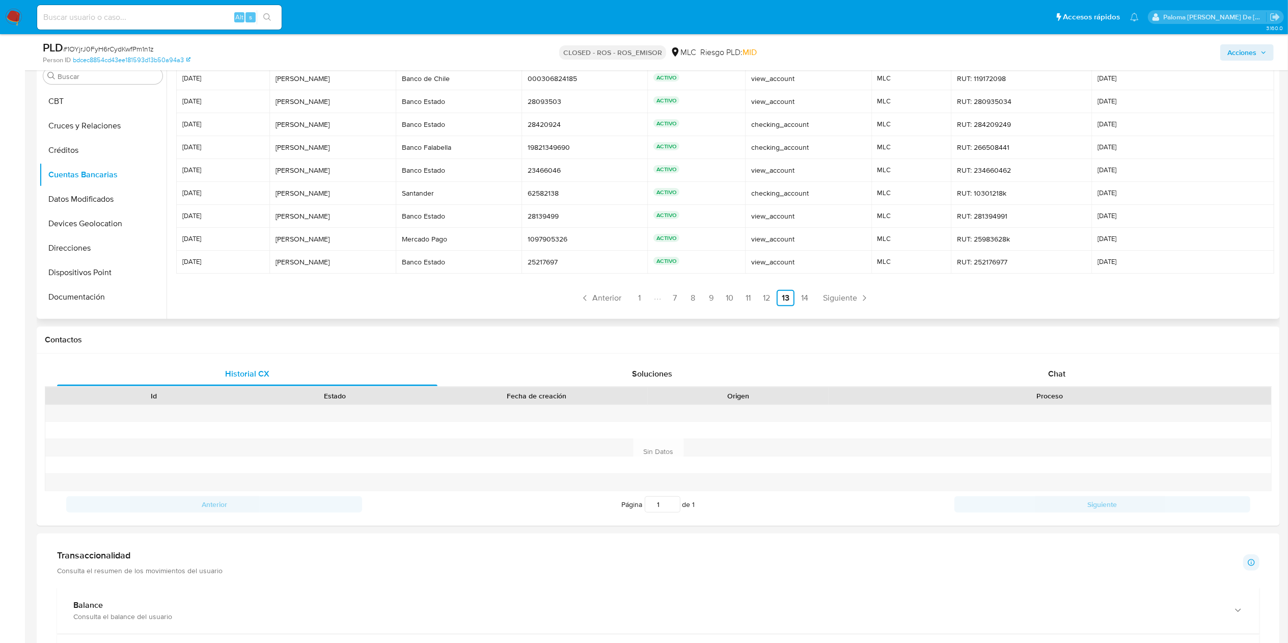
scroll to position [0, 0]
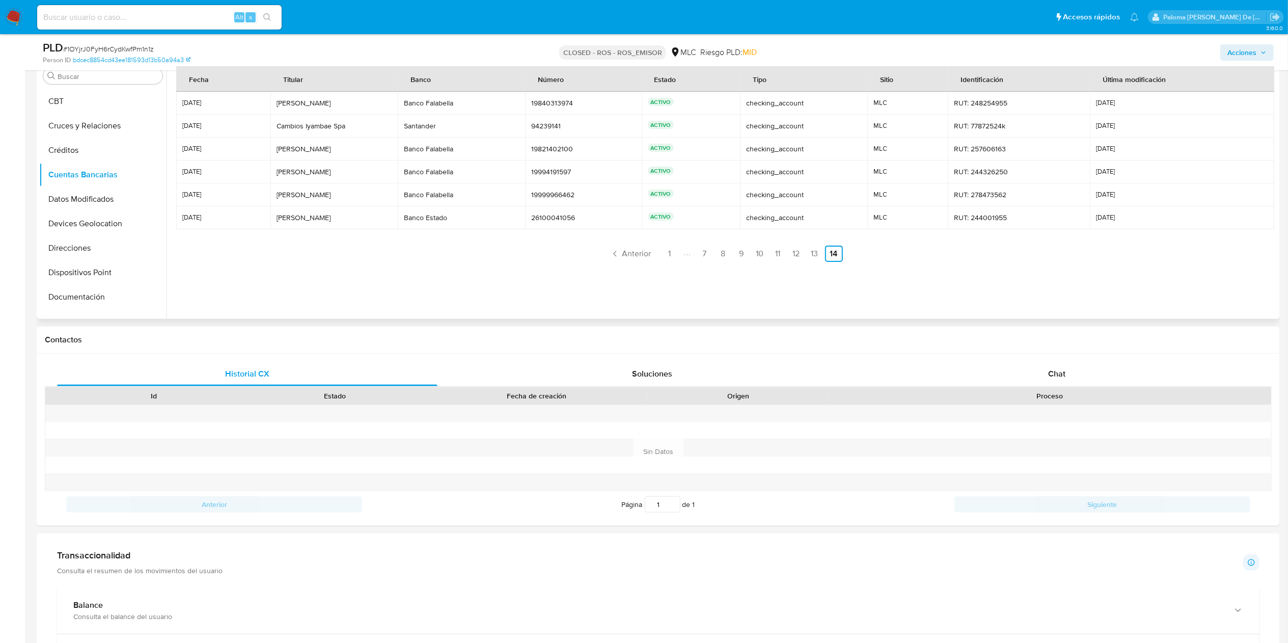
drag, startPoint x: 182, startPoint y: 103, endPoint x: 1166, endPoint y: 216, distance: 989.9
click at [814, 216] on tbody "20/12/2024 Yakelin Flores Yakelin Flores Banco Falabella Banco Falabella 198403…" at bounding box center [725, 161] width 1098 height 138
drag, startPoint x: 86, startPoint y: 135, endPoint x: 88, endPoint y: 140, distance: 5.2
click at [86, 135] on button "Documentación" at bounding box center [98, 141] width 119 height 24
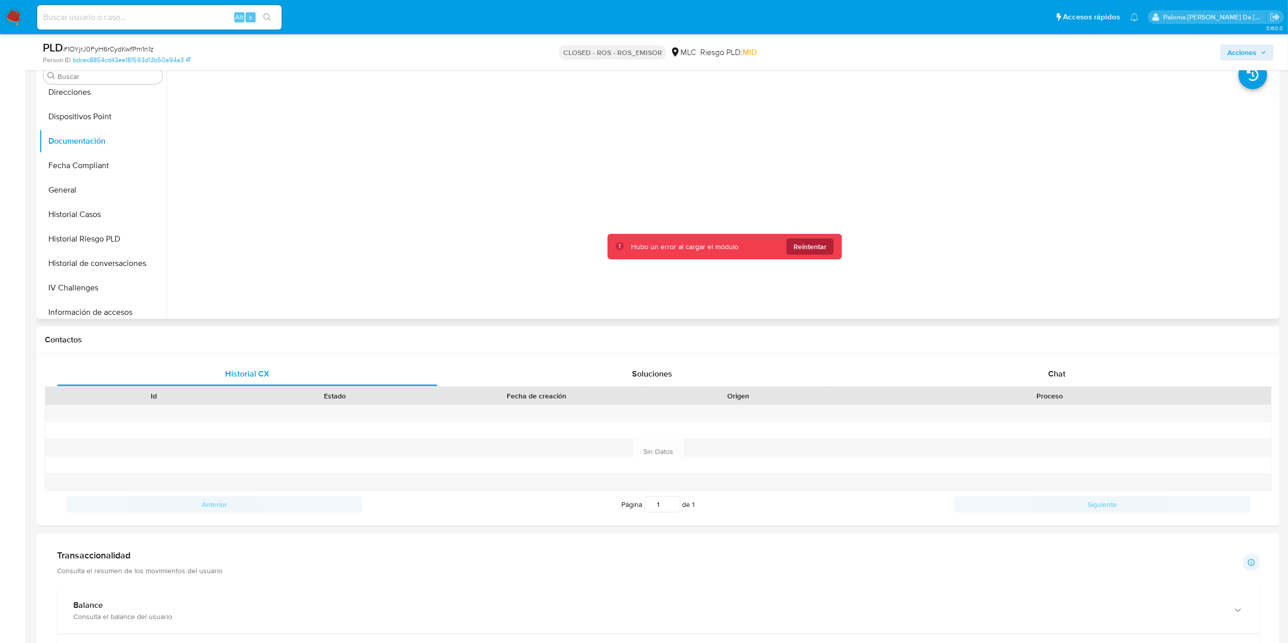
click at [813, 244] on span "Reintentar" at bounding box center [809, 246] width 33 height 16
click at [809, 249] on span "Reintentar" at bounding box center [809, 246] width 33 height 16
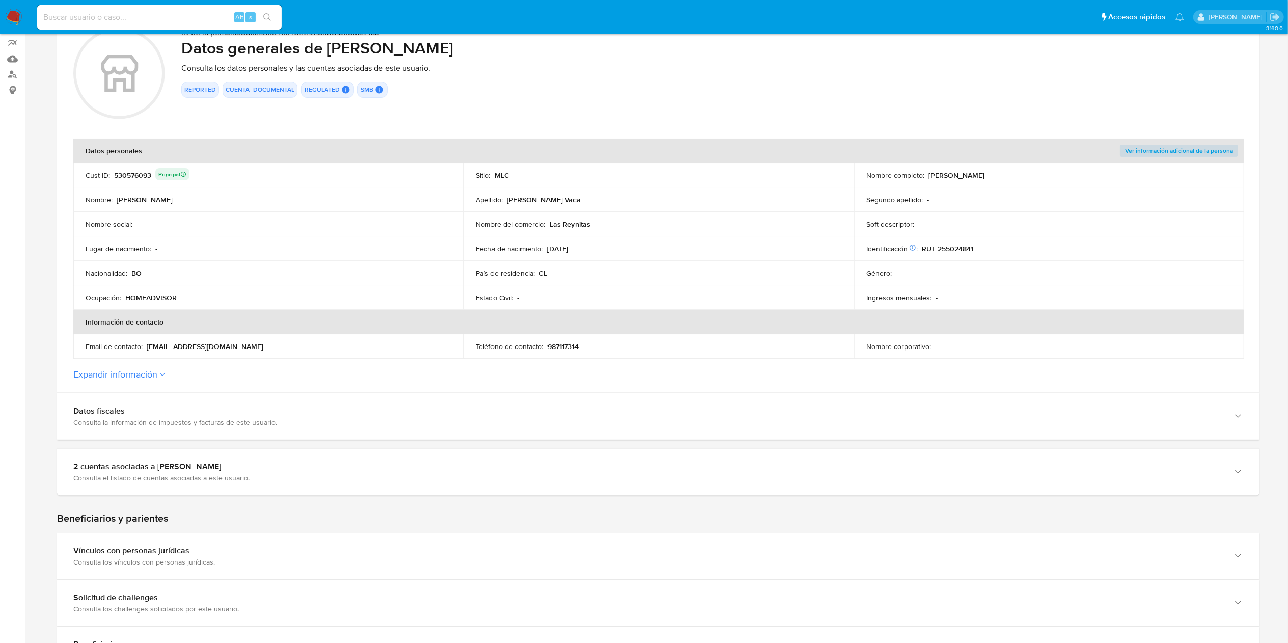
scroll to position [204, 0]
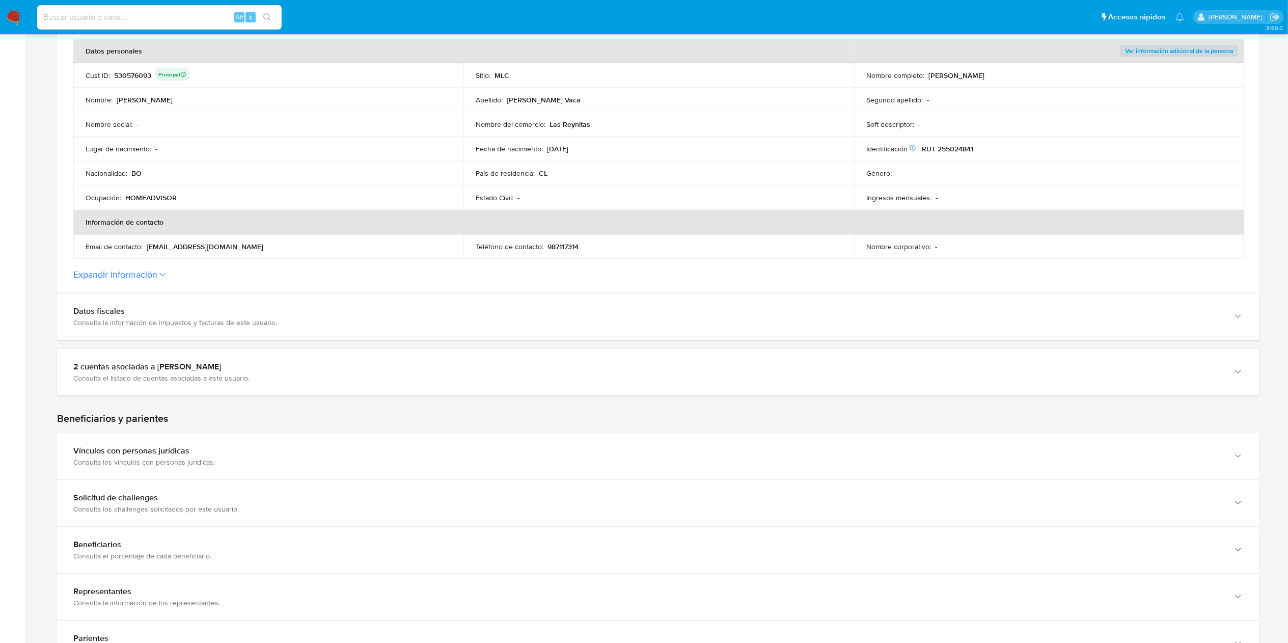
click at [184, 266] on section "ID de la persona : bdcec8854cd43ee181593d13b50a94a3 Datos generales de [PERSON_…" at bounding box center [658, 104] width 1202 height 378
click at [164, 270] on label "Expandir información" at bounding box center [658, 274] width 1170 height 11
click at [157, 270] on button "Expandir información" at bounding box center [115, 274] width 84 height 11
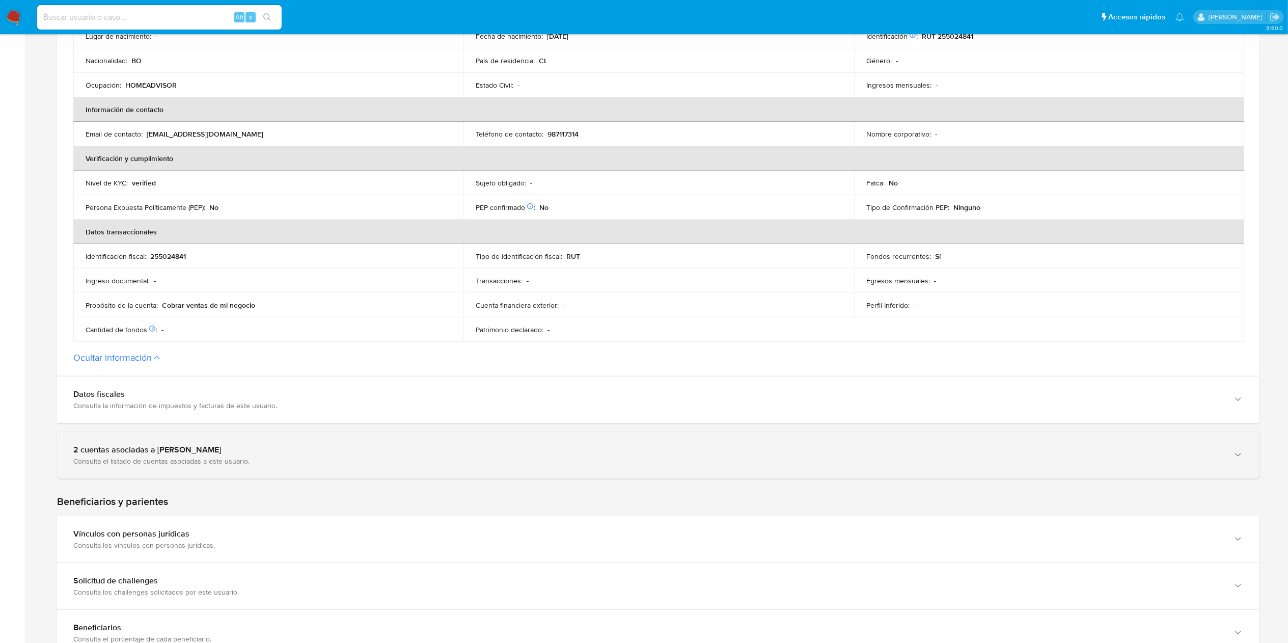
scroll to position [407, 0]
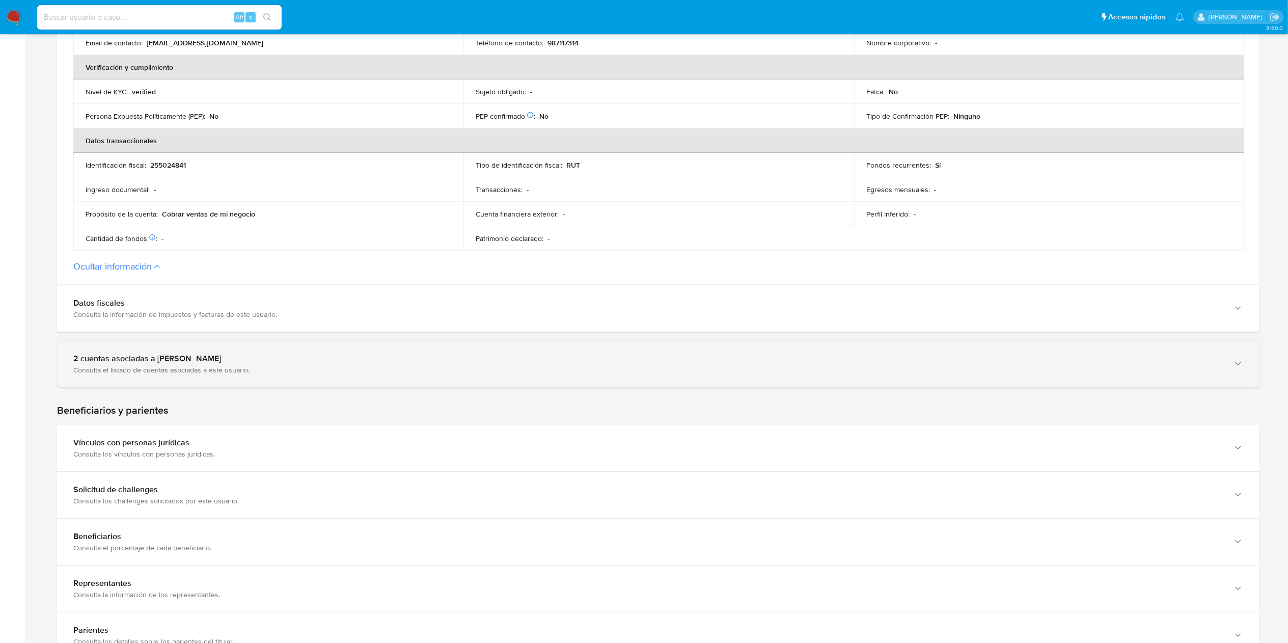
click at [208, 358] on div "2 cuentas asociadas a Fanny Elizett Taboada Vaca" at bounding box center [647, 358] width 1149 height 10
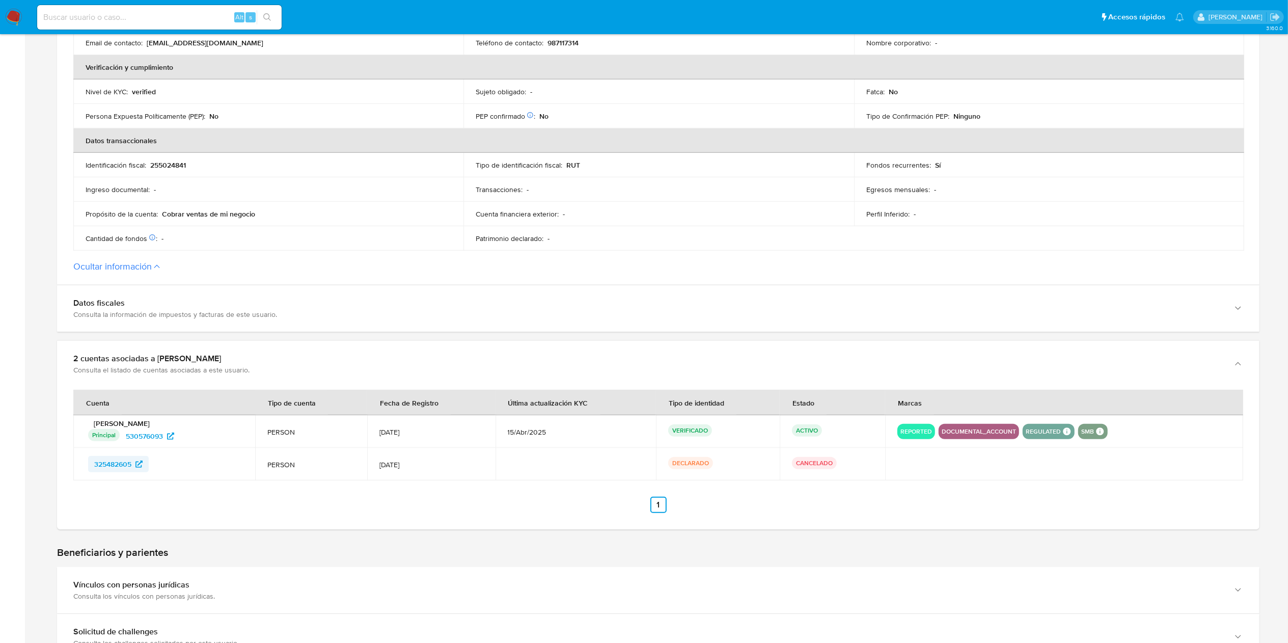
click at [115, 461] on span "325482605" at bounding box center [112, 464] width 37 height 16
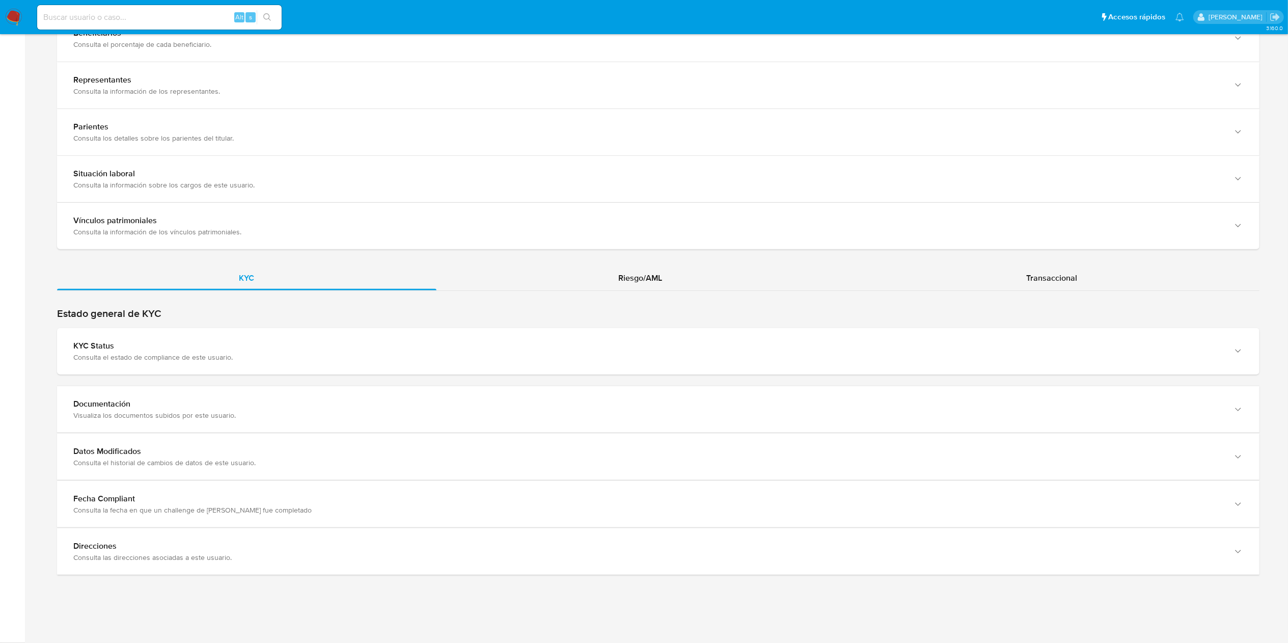
scroll to position [1056, 0]
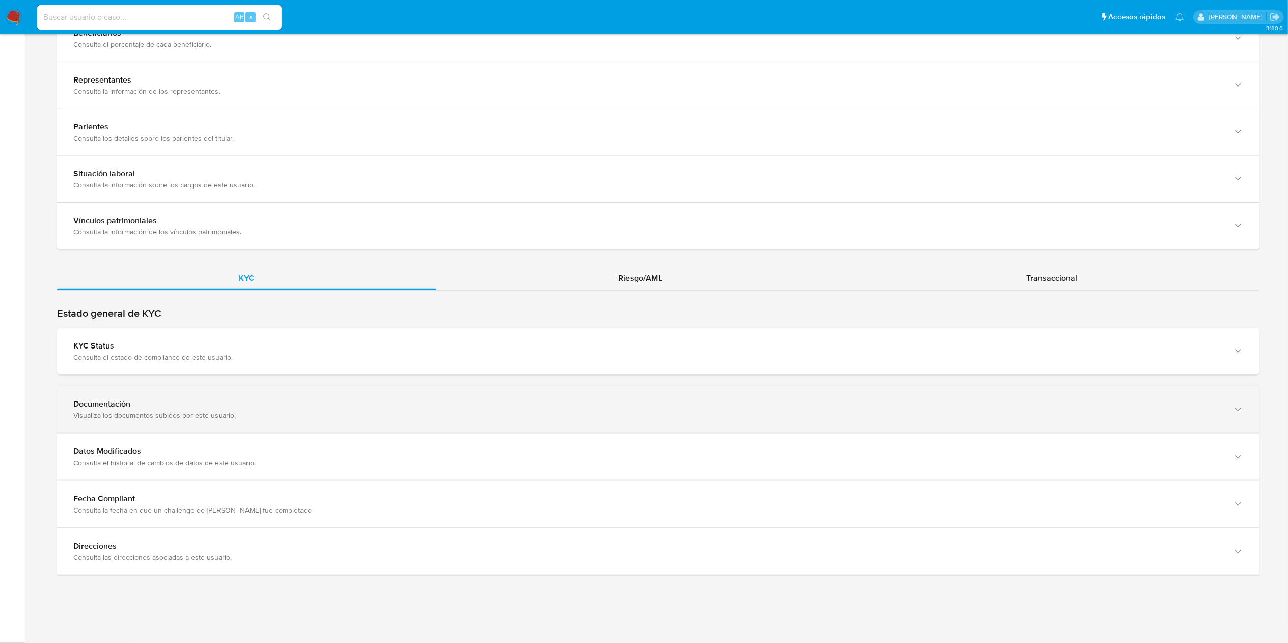
click at [145, 407] on div "Documentación Visualiza los documentos subidos por este usuario." at bounding box center [647, 409] width 1149 height 21
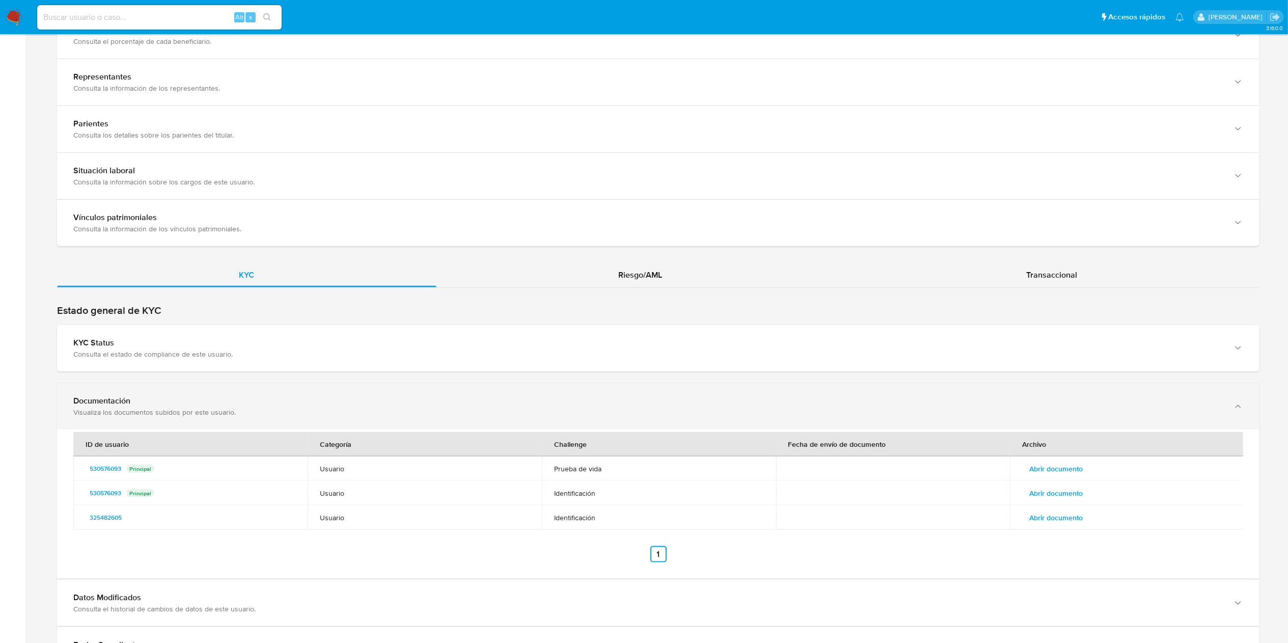
scroll to position [1204, 0]
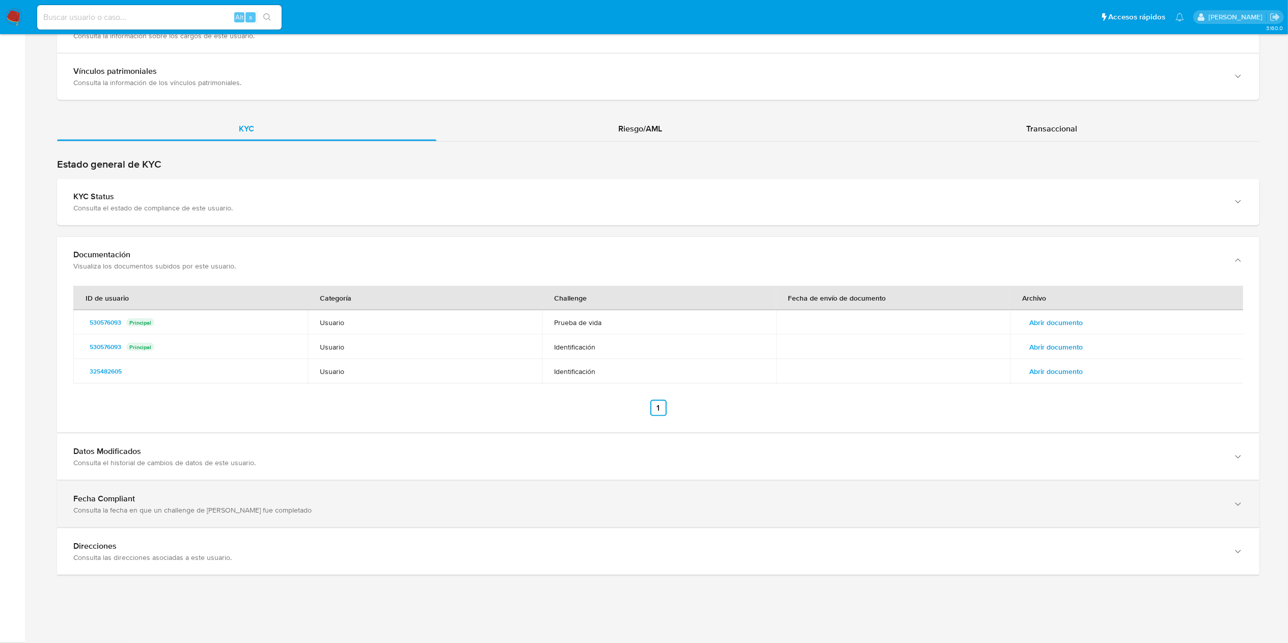
click at [141, 517] on div "Fecha Compliant Consulta la fecha en que un challenge de kyc fue completado" at bounding box center [658, 504] width 1202 height 46
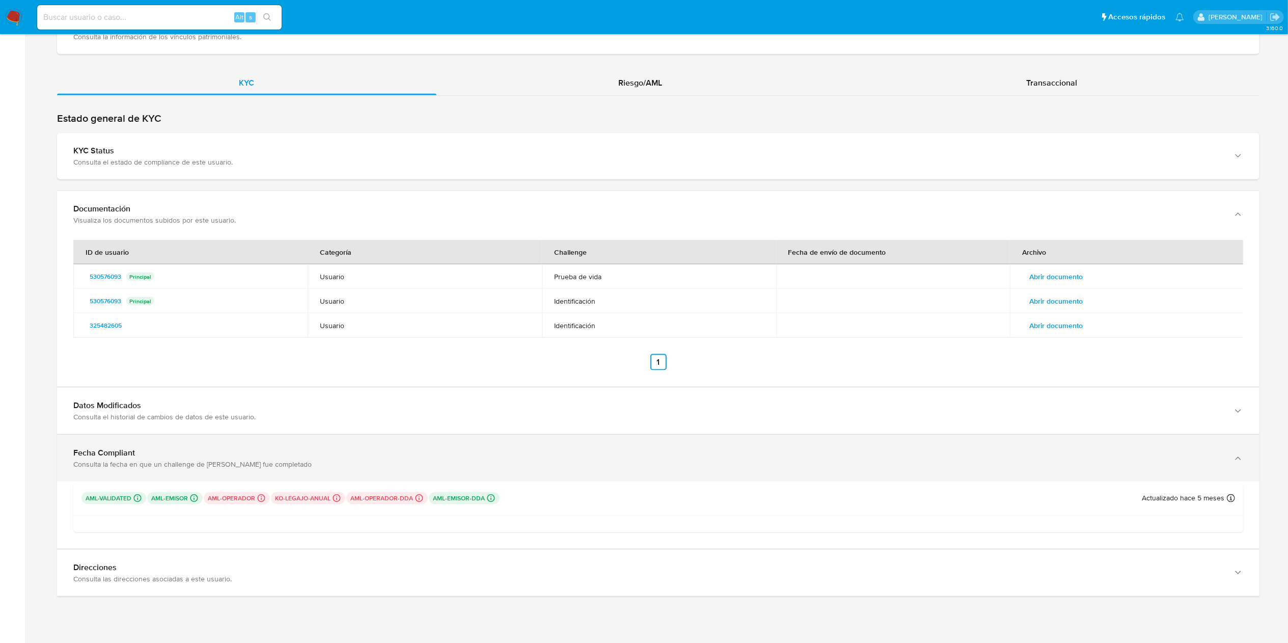
scroll to position [1272, 0]
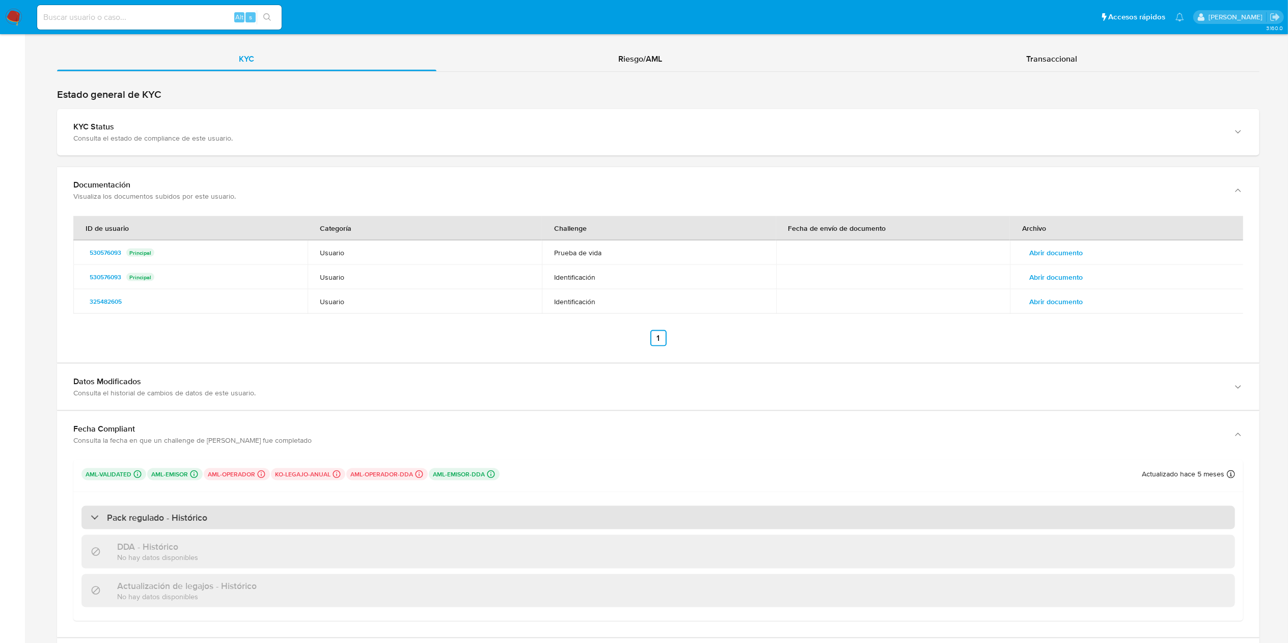
click at [205, 515] on h3 "Pack regulado - Histórico" at bounding box center [157, 517] width 100 height 11
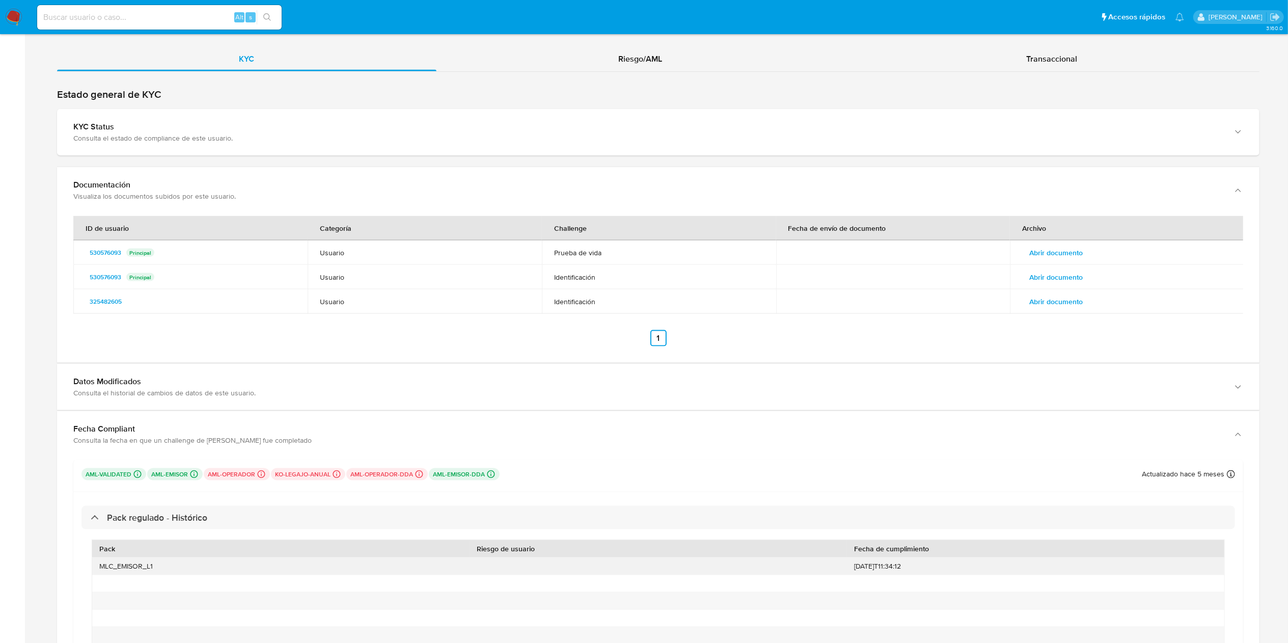
drag, startPoint x: 930, startPoint y: 567, endPoint x: 852, endPoint y: 568, distance: 77.9
click at [852, 568] on div "2024-12-04T11:34:12" at bounding box center [1035, 566] width 377 height 17
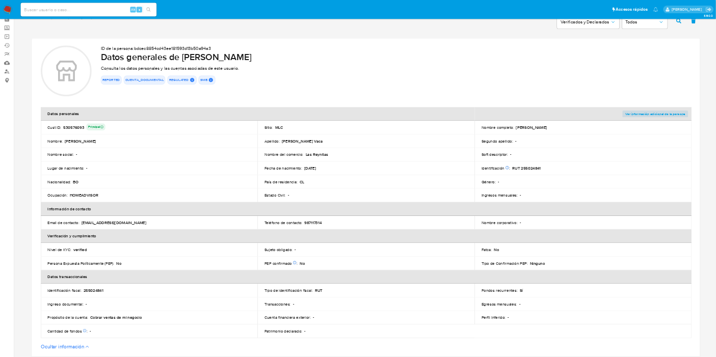
scroll to position [0, 0]
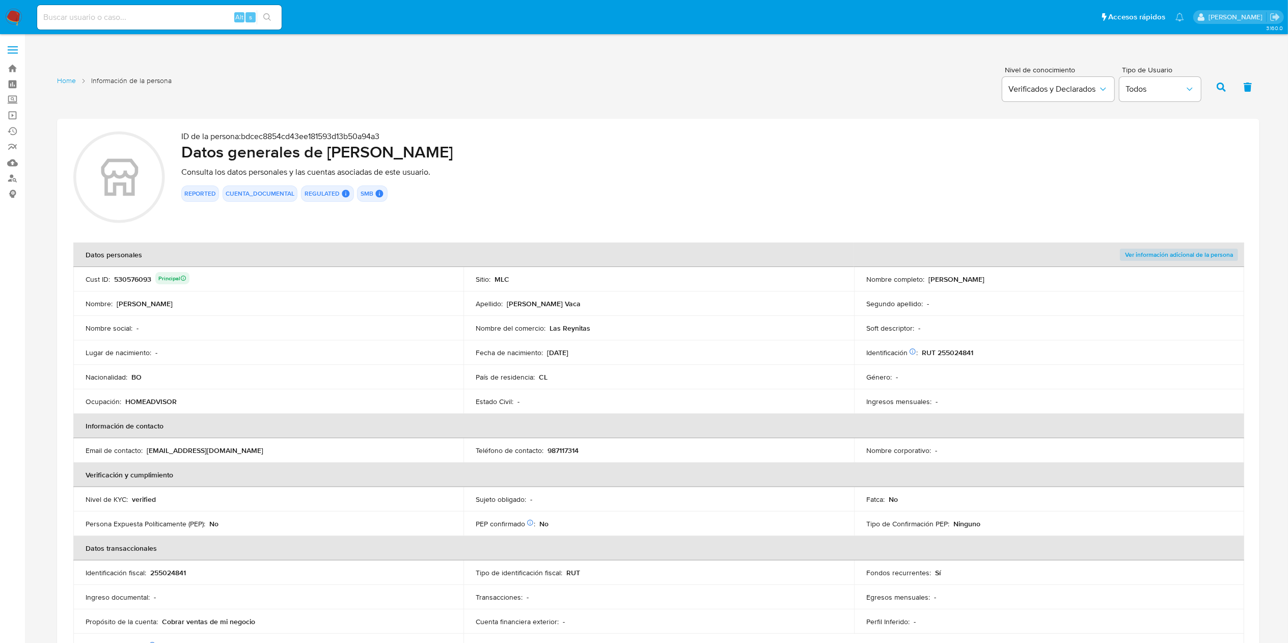
drag, startPoint x: 1037, startPoint y: 277, endPoint x: 929, endPoint y: 277, distance: 108.0
click at [929, 277] on div "Nombre completo : Fanny Elizett Taboada Vaca" at bounding box center [1049, 279] width 366 height 9
drag, startPoint x: 991, startPoint y: 350, endPoint x: 938, endPoint y: 350, distance: 53.0
click at [938, 350] on div "Identificación Nº de serie: 603045079 : RUT 255024841" at bounding box center [1049, 352] width 366 height 9
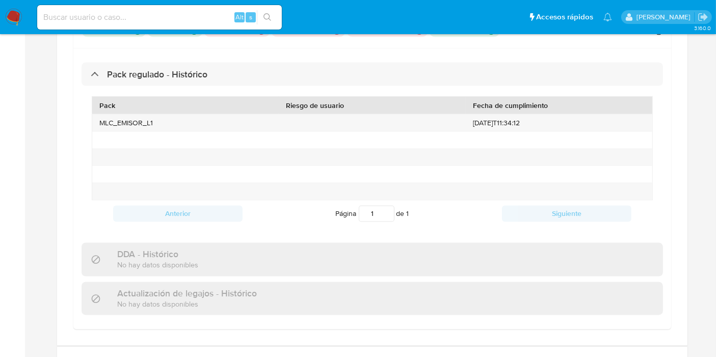
scroll to position [1849, 0]
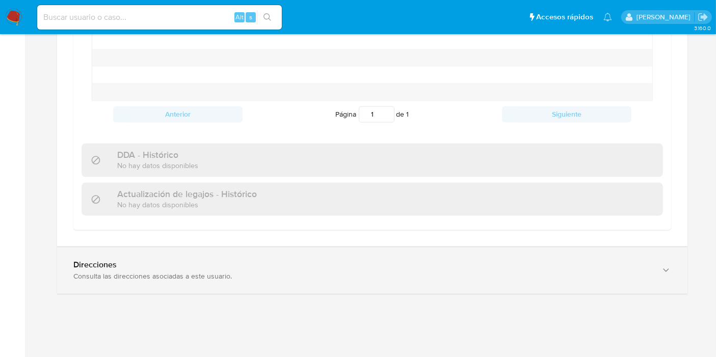
click at [171, 272] on div "Consulta las direcciones asociadas a este usuario." at bounding box center [361, 276] width 577 height 9
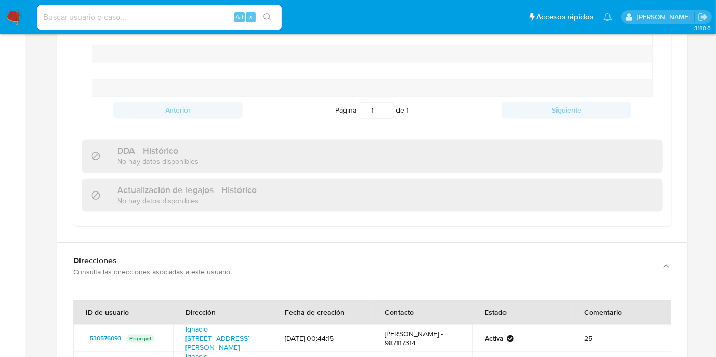
scroll to position [2019, 0]
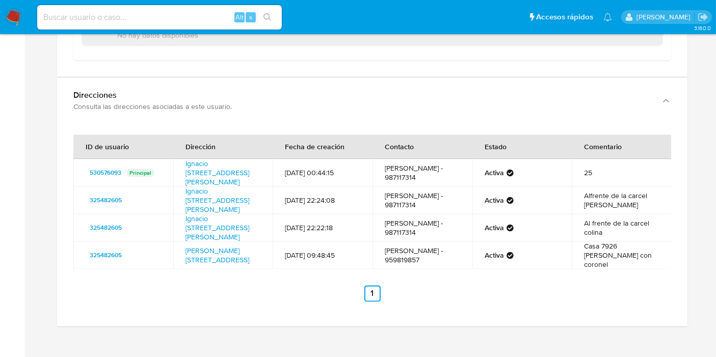
drag, startPoint x: 196, startPoint y: 186, endPoint x: 184, endPoint y: 161, distance: 27.1
click at [184, 161] on td "Ignacio [STREET_ADDRESS][PERSON_NAME][PERSON_NAME]" at bounding box center [223, 173] width 100 height 28
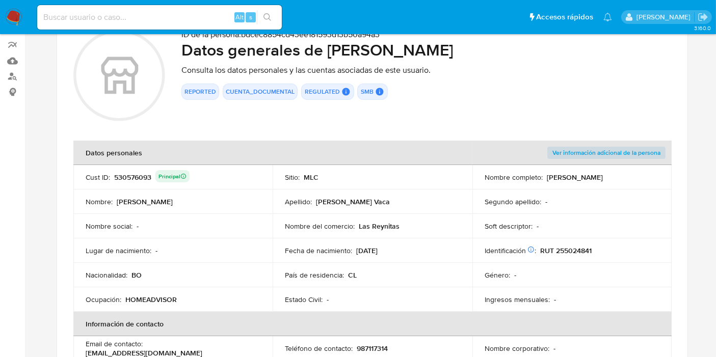
scroll to position [226, 0]
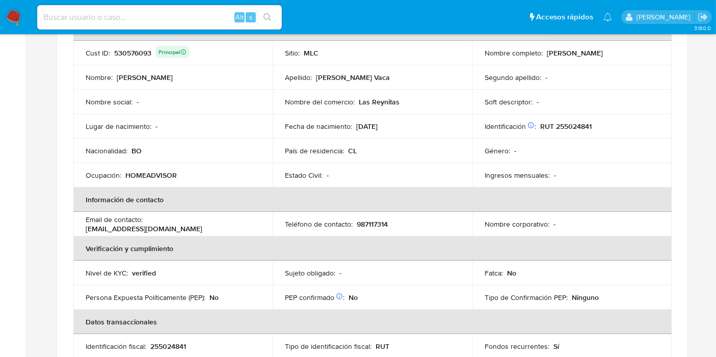
drag, startPoint x: 218, startPoint y: 225, endPoint x: 147, endPoint y: 226, distance: 71.3
click at [147, 226] on div "Email de contacto : 030reinita@gmail.com" at bounding box center [173, 224] width 175 height 18
drag, startPoint x: 402, startPoint y: 221, endPoint x: 358, endPoint y: 223, distance: 44.4
click at [358, 223] on div "Teléfono de contacto : 987117314" at bounding box center [372, 224] width 175 height 9
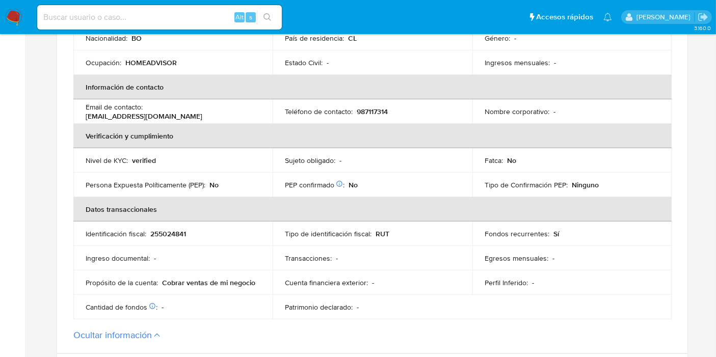
scroll to position [339, 0]
drag, startPoint x: 256, startPoint y: 281, endPoint x: 161, endPoint y: 282, distance: 94.2
click at [161, 282] on div "Propósito de la cuenta : Cobrar ventas de mi negocio" at bounding box center [173, 282] width 175 height 9
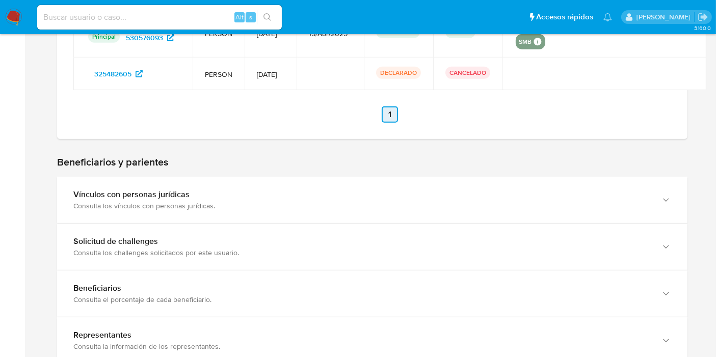
scroll to position [905, 0]
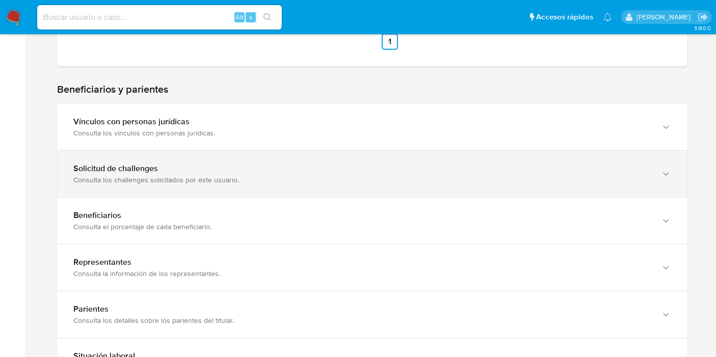
click at [224, 171] on div "Solicitud de challenges" at bounding box center [361, 168] width 577 height 10
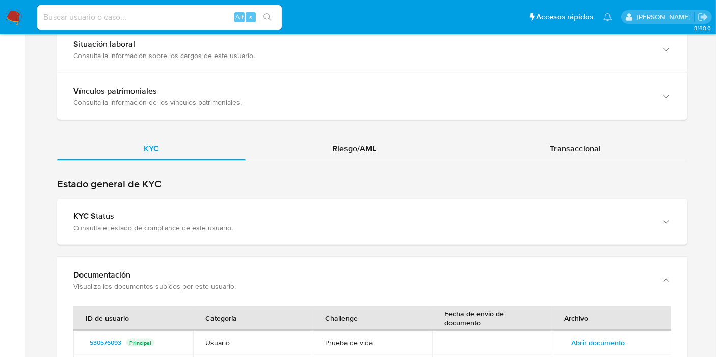
scroll to position [1414, 0]
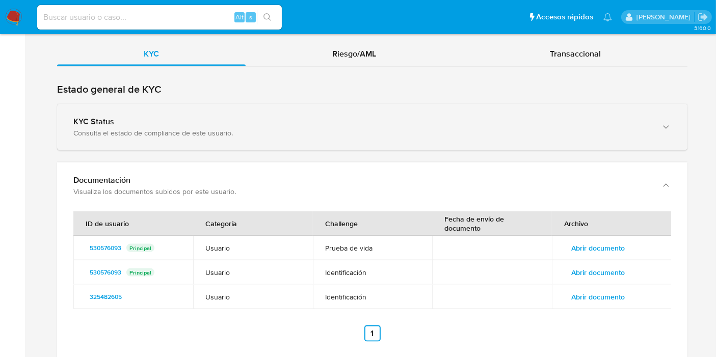
click at [200, 131] on div "Consulta el estado de compliance de este usuario." at bounding box center [361, 132] width 577 height 9
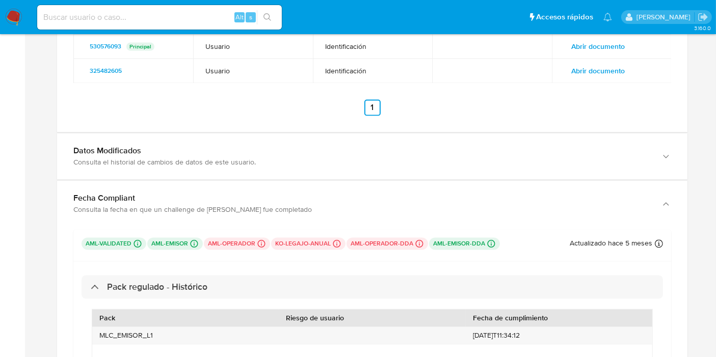
scroll to position [2094, 0]
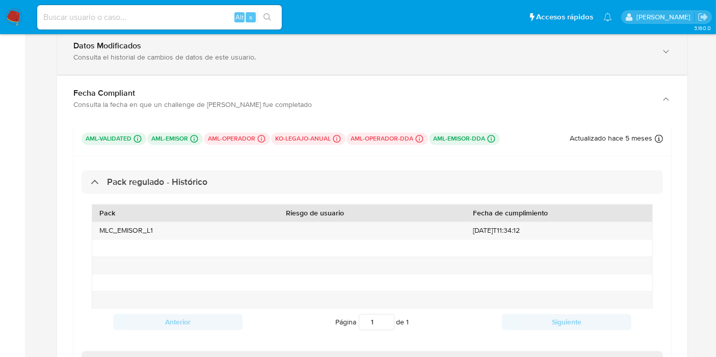
click at [181, 55] on div "Consulta el historial de cambios de datos de este usuario." at bounding box center [361, 56] width 577 height 9
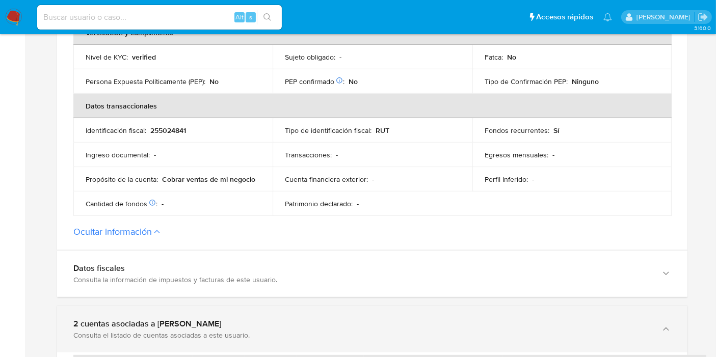
scroll to position [520, 0]
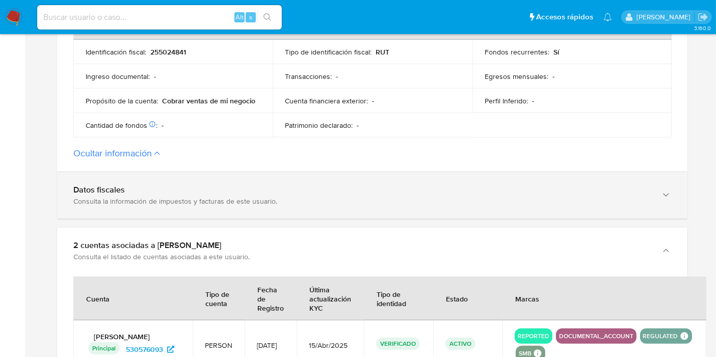
click at [149, 188] on div "Datos fiscales" at bounding box center [361, 190] width 577 height 10
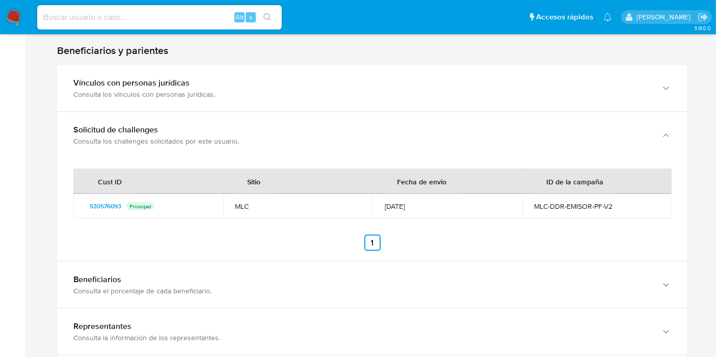
scroll to position [1539, 0]
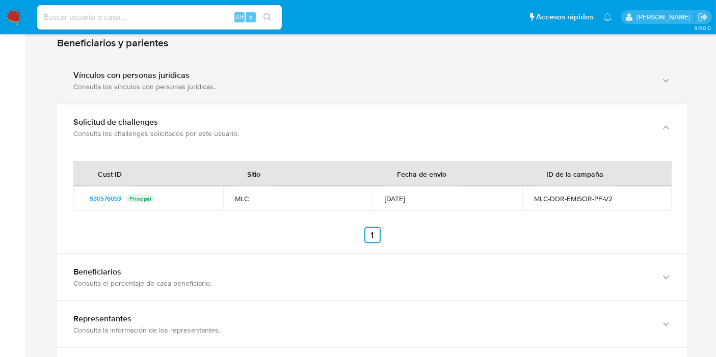
click at [151, 77] on div "Vínculos con personas jurídicas" at bounding box center [361, 75] width 577 height 10
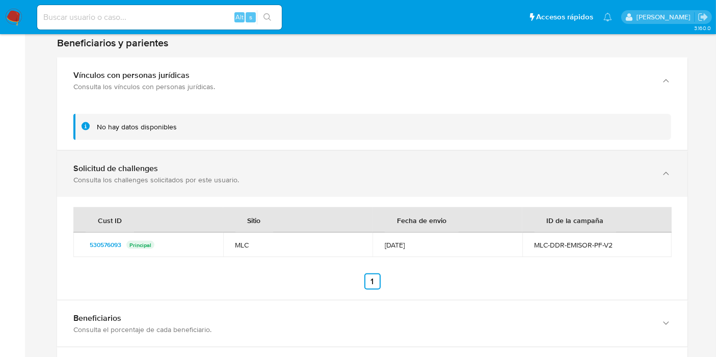
click at [163, 175] on div "Consulta los challenges solicitados por este usuario." at bounding box center [361, 179] width 577 height 9
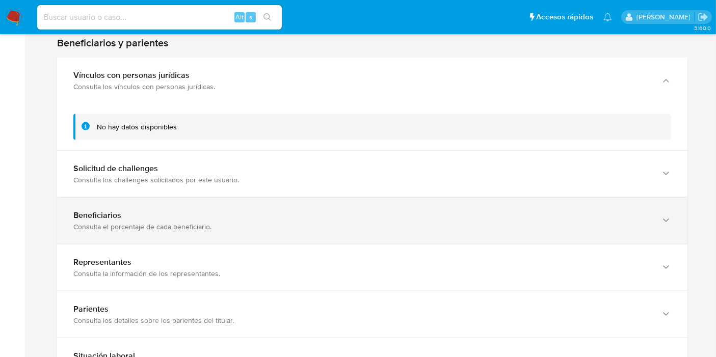
click at [152, 222] on div "Consulta el porcentaje de cada beneficiario." at bounding box center [361, 226] width 577 height 9
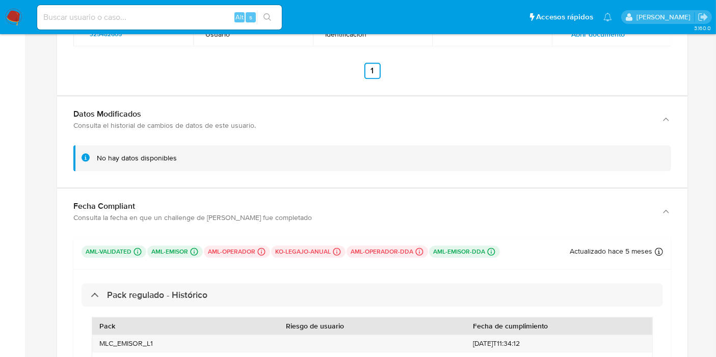
scroll to position [2784, 0]
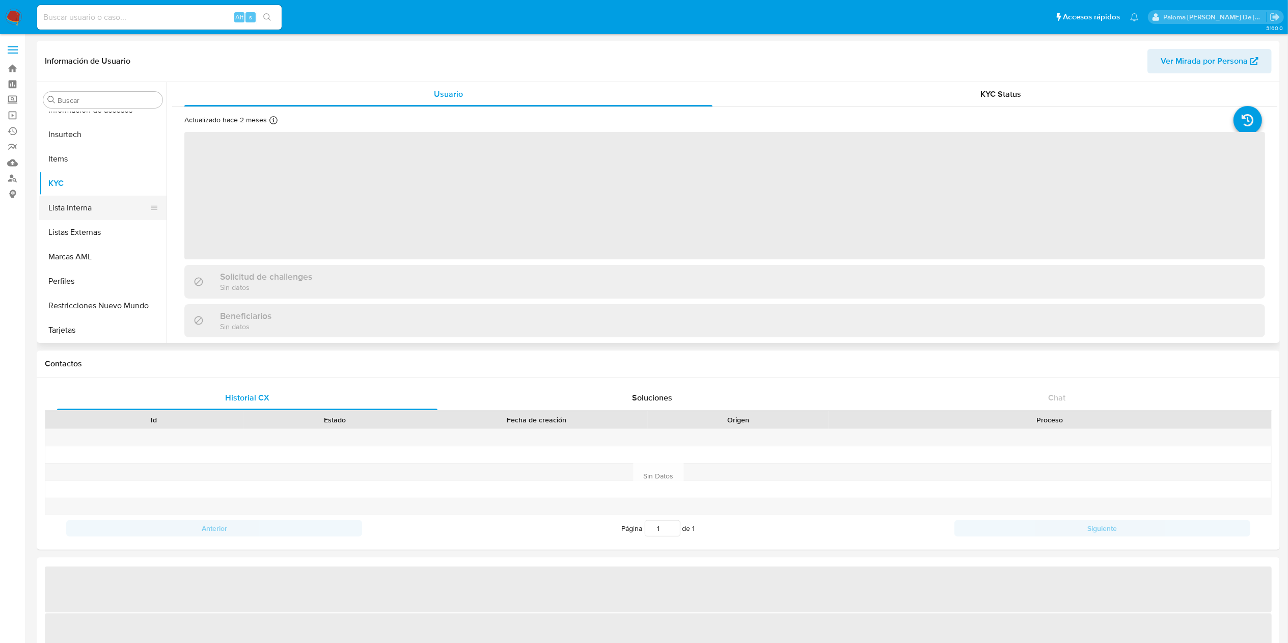
scroll to position [226, 0]
select select "10"
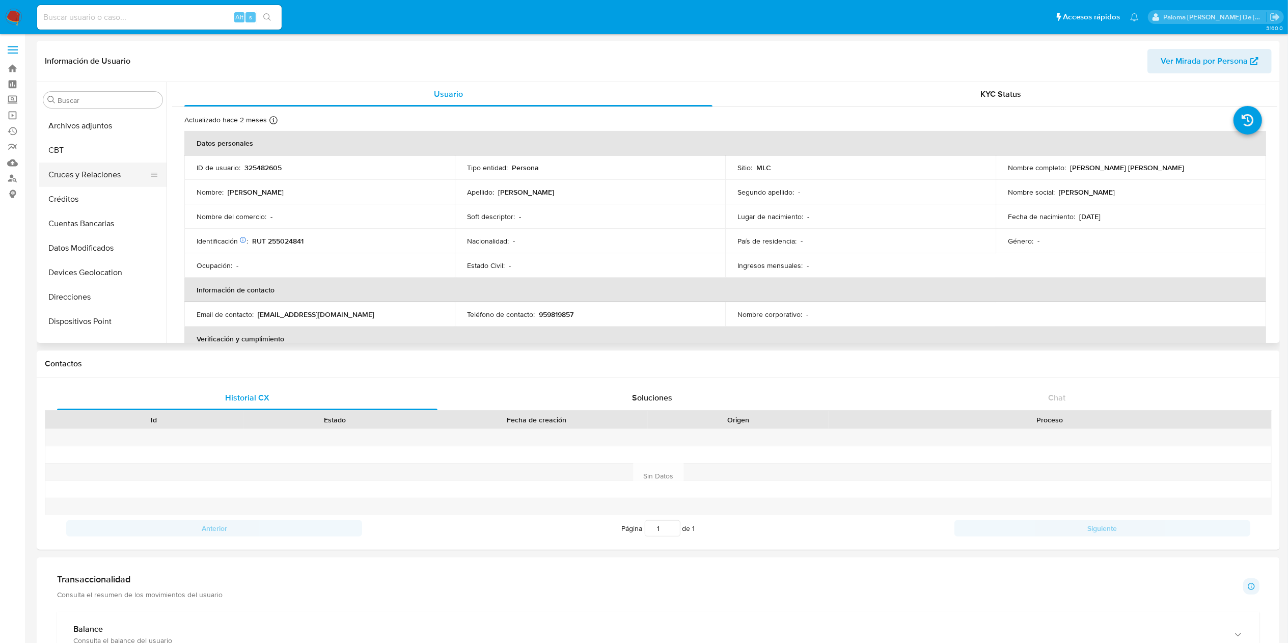
scroll to position [22, 0]
click at [103, 228] on button "Cuentas Bancarias" at bounding box center [98, 224] width 119 height 24
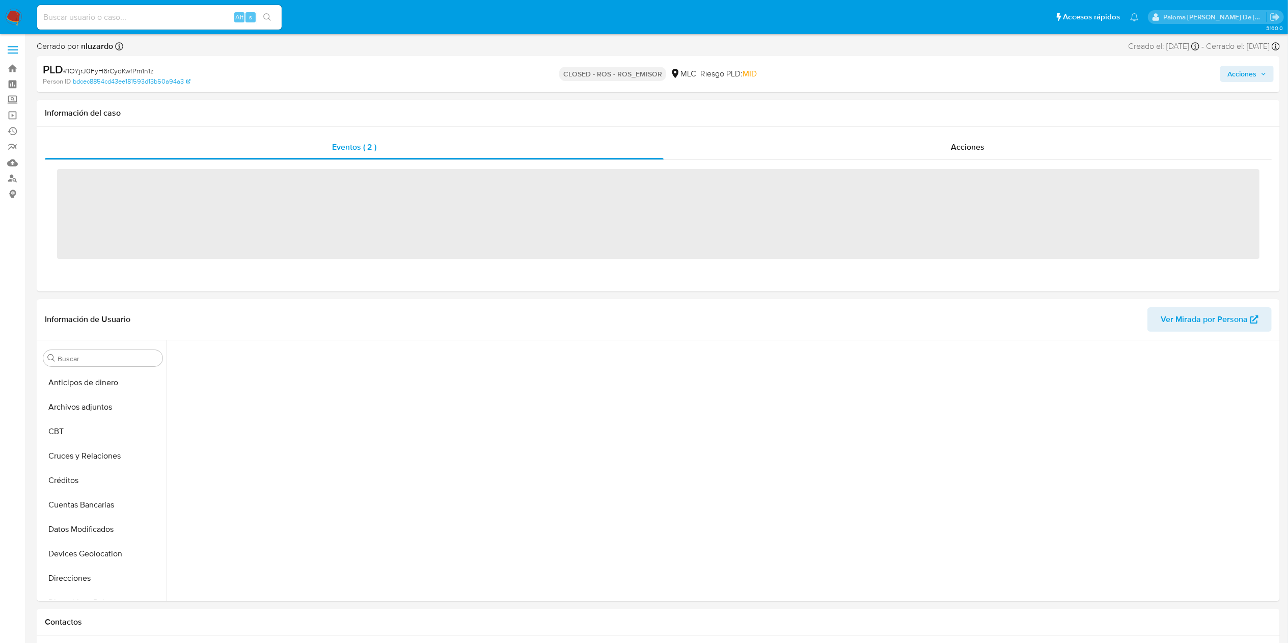
scroll to position [430, 0]
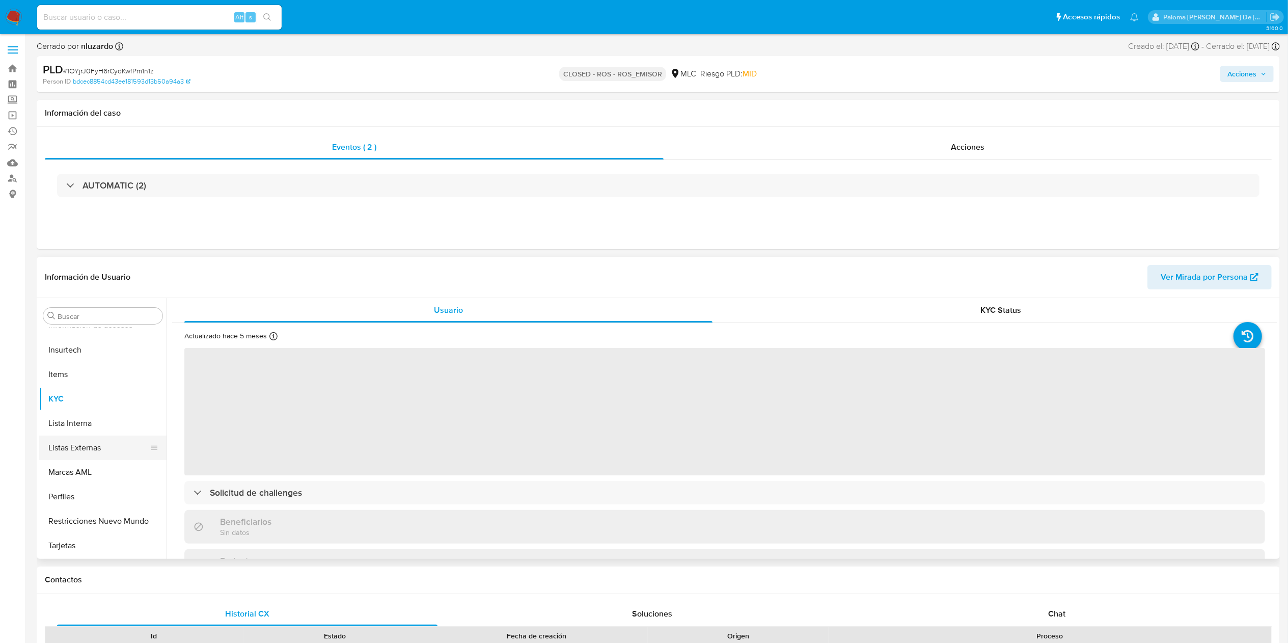
select select "10"
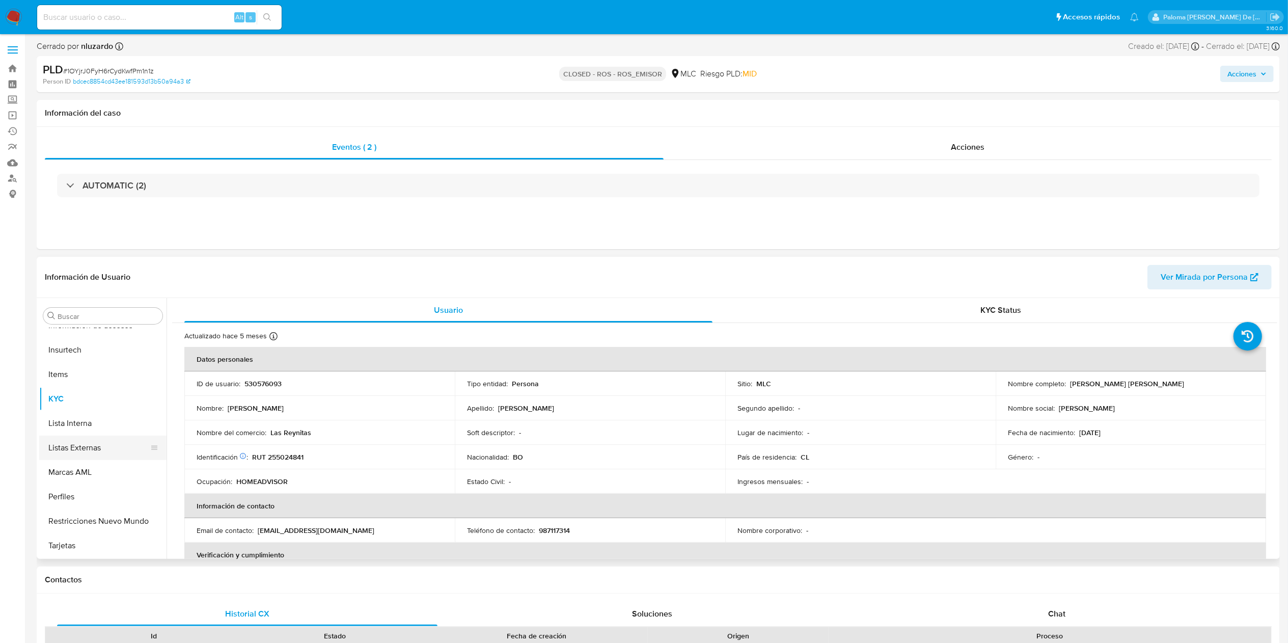
scroll to position [227, 0]
click at [84, 358] on button "Documentación" at bounding box center [98, 358] width 119 height 24
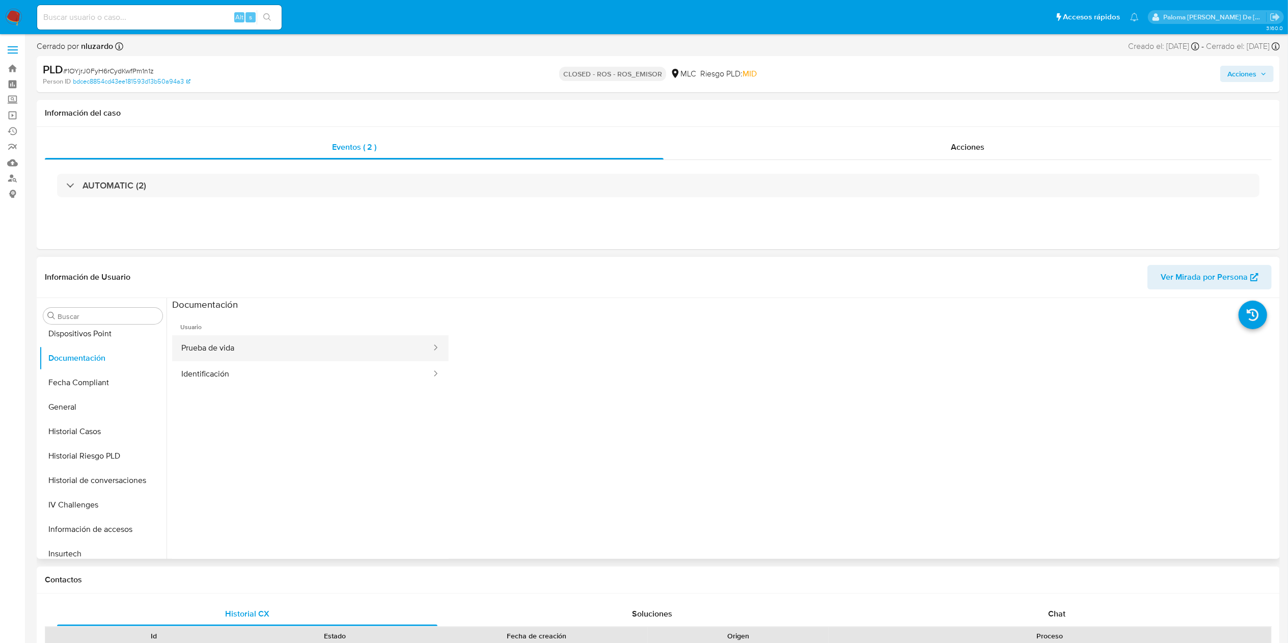
click at [259, 340] on button "Prueba de vida" at bounding box center [302, 348] width 260 height 26
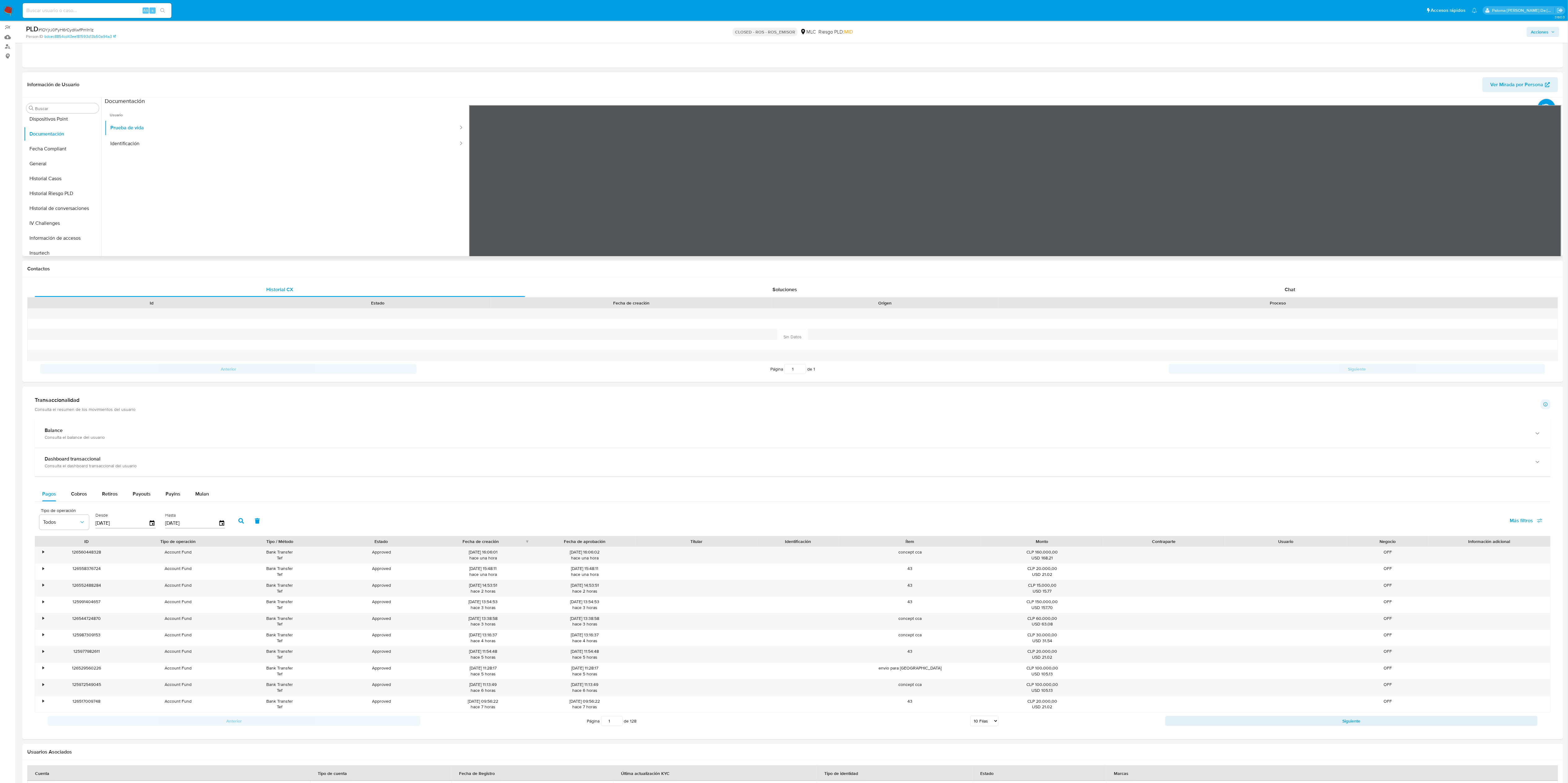
drag, startPoint x: 779, startPoint y: 4, endPoint x: 836, endPoint y: 183, distance: 187.9
click at [793, 183] on div at bounding box center [1015, 207] width 1093 height 203
drag, startPoint x: 1153, startPoint y: 203, endPoint x: 1074, endPoint y: 152, distance: 94.0
click at [793, 152] on div at bounding box center [1015, 207] width 1093 height 203
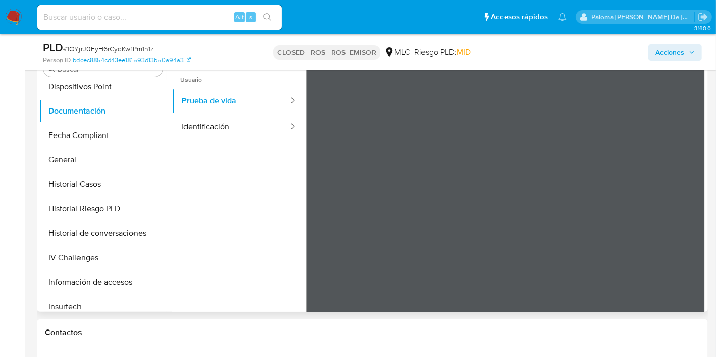
scroll to position [226, 0]
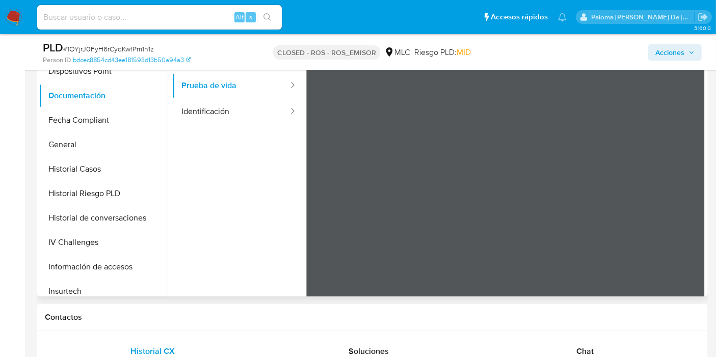
drag, startPoint x: 561, startPoint y: 193, endPoint x: 556, endPoint y: 186, distance: 8.4
click at [556, 186] on div at bounding box center [506, 215] width 400 height 334
click at [182, 111] on button "Identificación" at bounding box center [230, 112] width 117 height 26
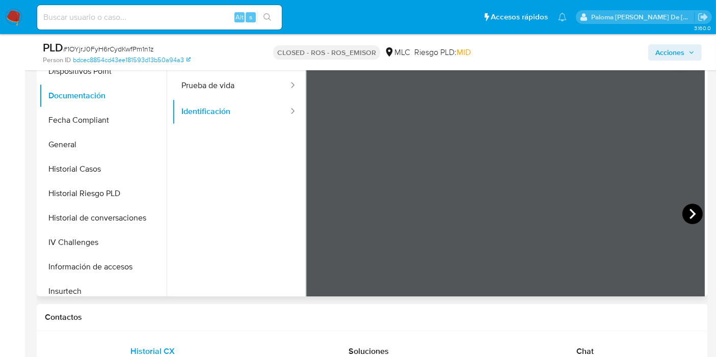
click at [687, 214] on icon at bounding box center [692, 214] width 20 height 20
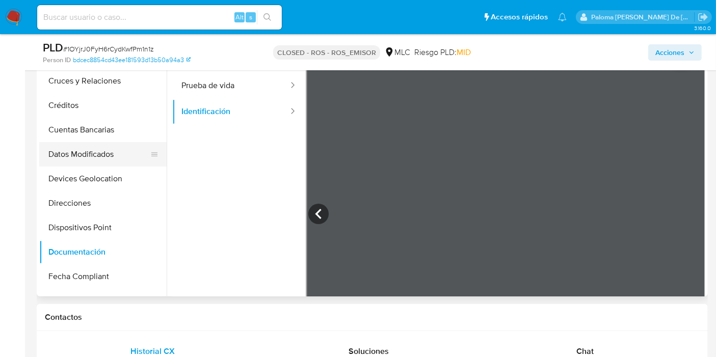
scroll to position [57, 0]
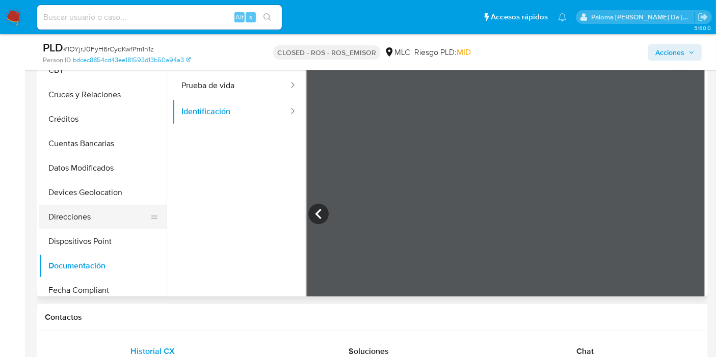
click at [77, 216] on button "Direcciones" at bounding box center [98, 217] width 119 height 24
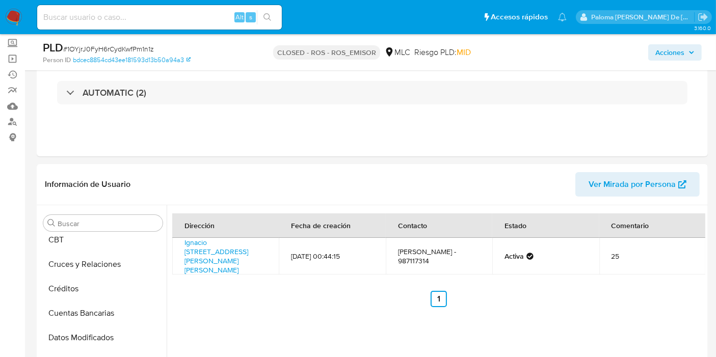
scroll to position [170, 0]
